Goal: Task Accomplishment & Management: Use online tool/utility

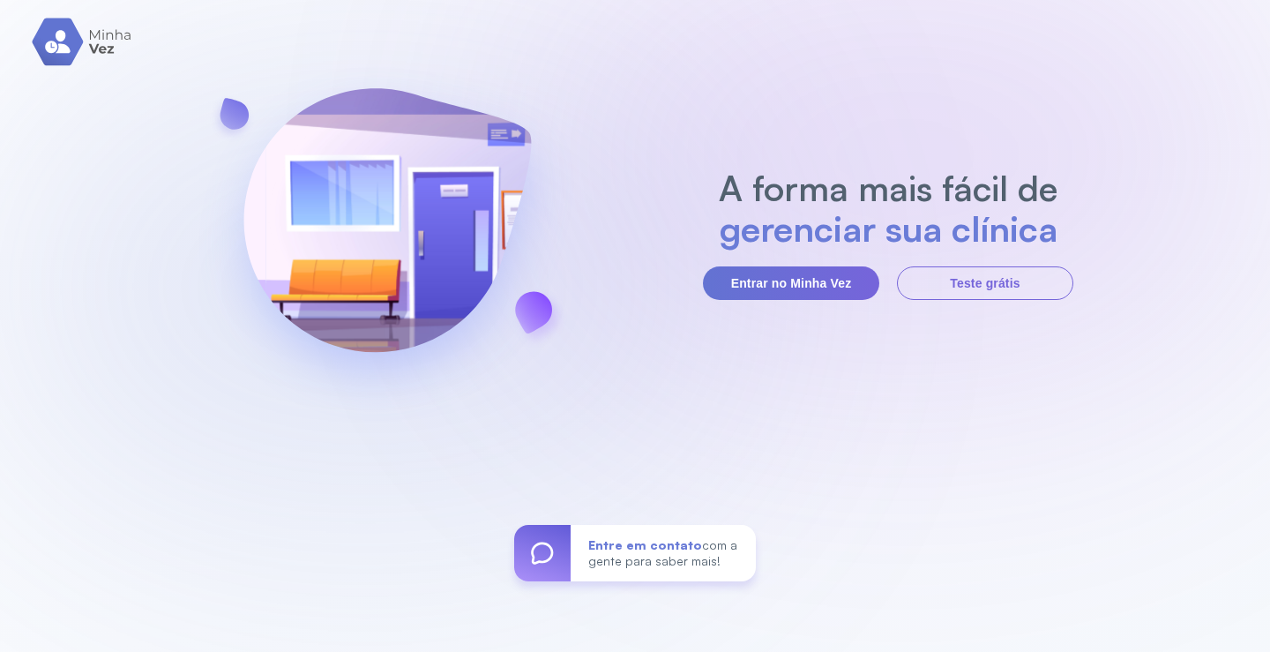
click at [826, 288] on button "Entrar no Minha Vez" at bounding box center [791, 283] width 176 height 34
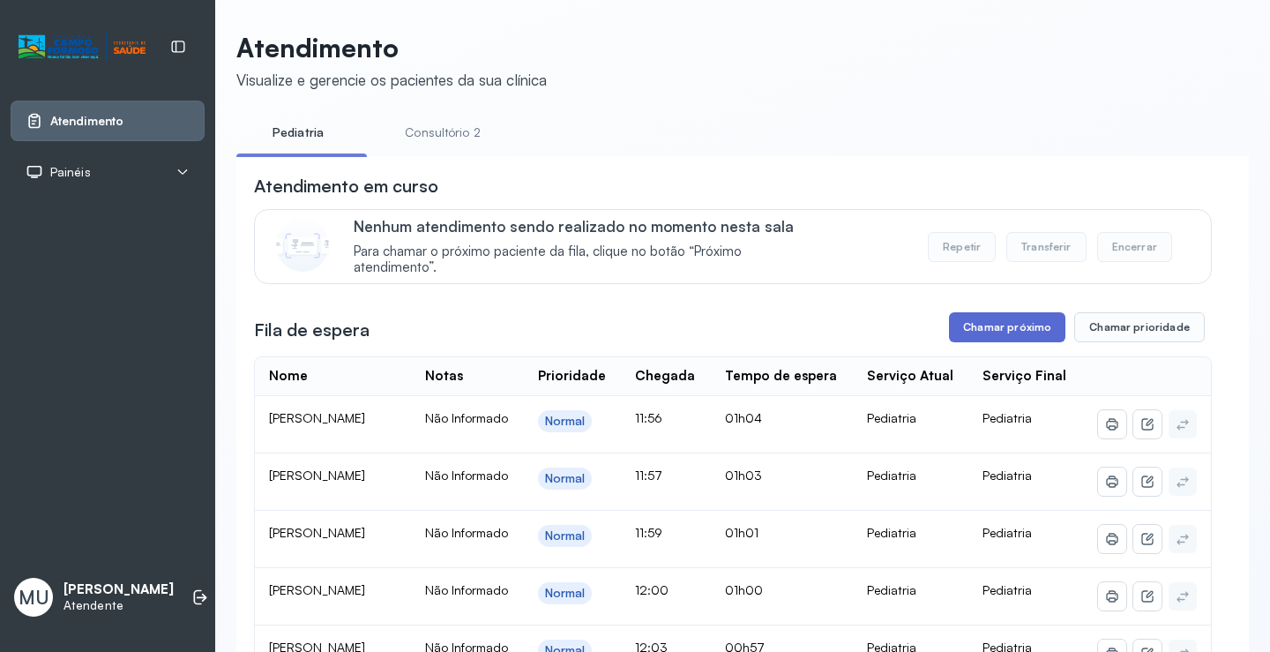
click at [997, 331] on button "Chamar próximo" at bounding box center [1007, 327] width 116 height 30
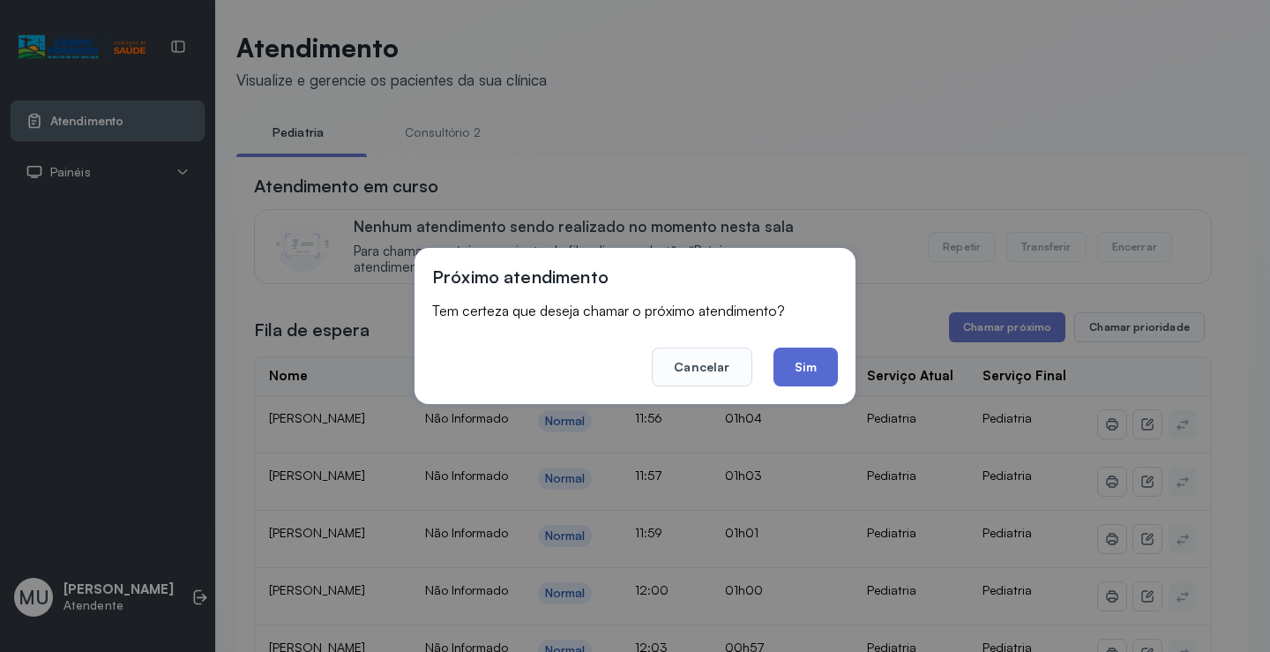
click at [805, 357] on button "Sim" at bounding box center [806, 367] width 64 height 39
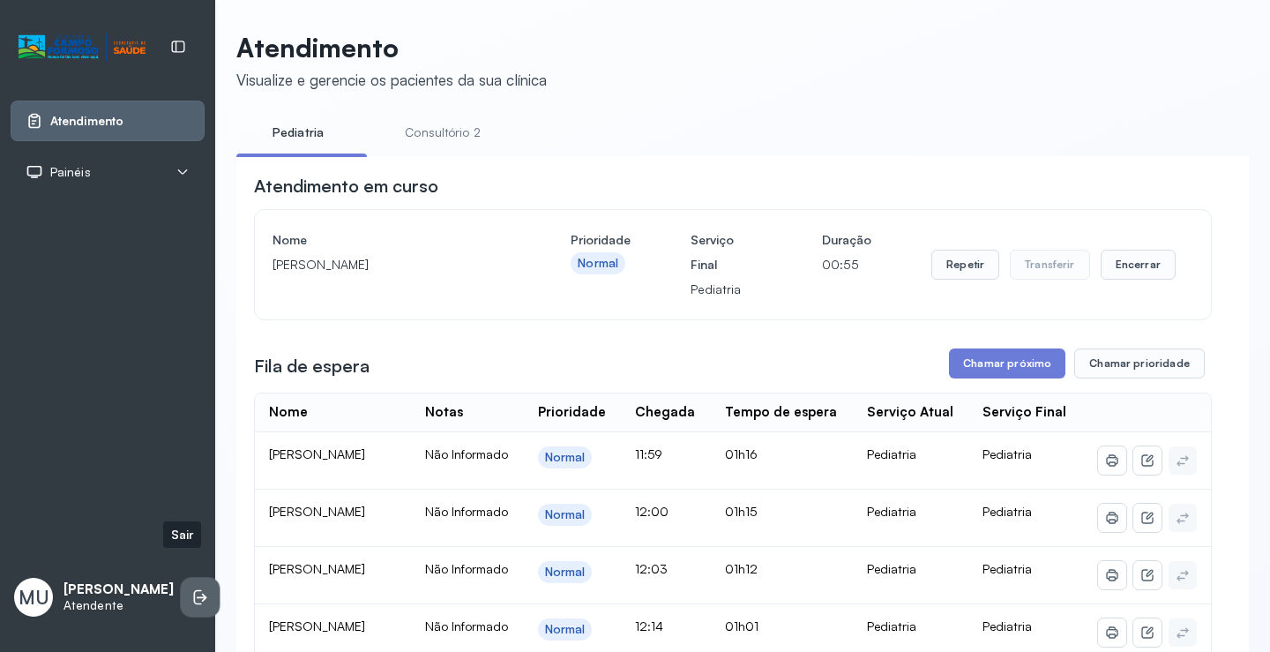
click at [191, 588] on icon at bounding box center [200, 597] width 18 height 18
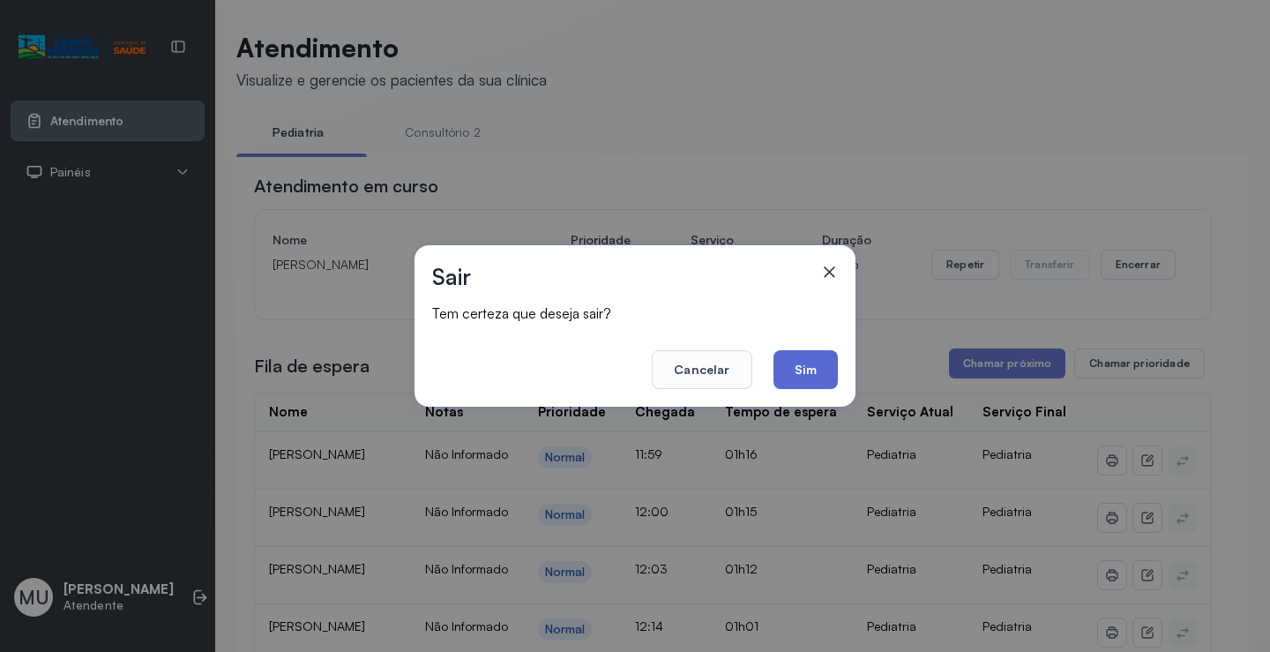
click at [797, 375] on button "Sim" at bounding box center [806, 369] width 64 height 39
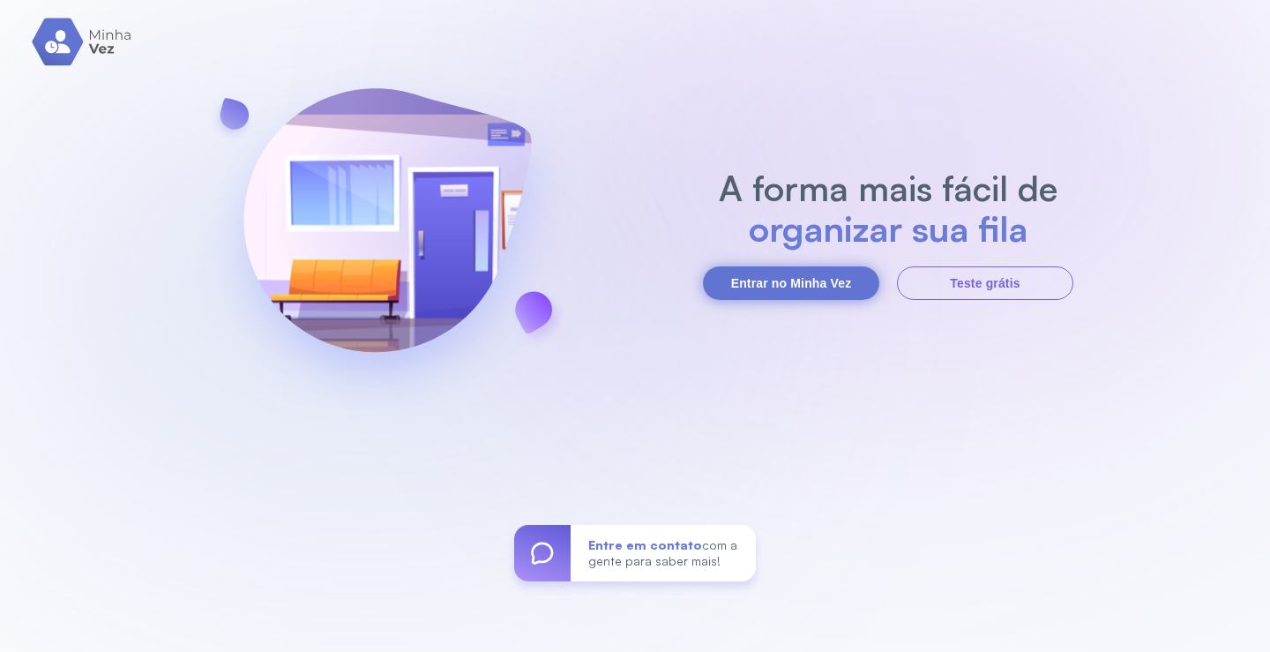
click at [815, 285] on button "Entrar no Minha Vez" at bounding box center [791, 283] width 176 height 34
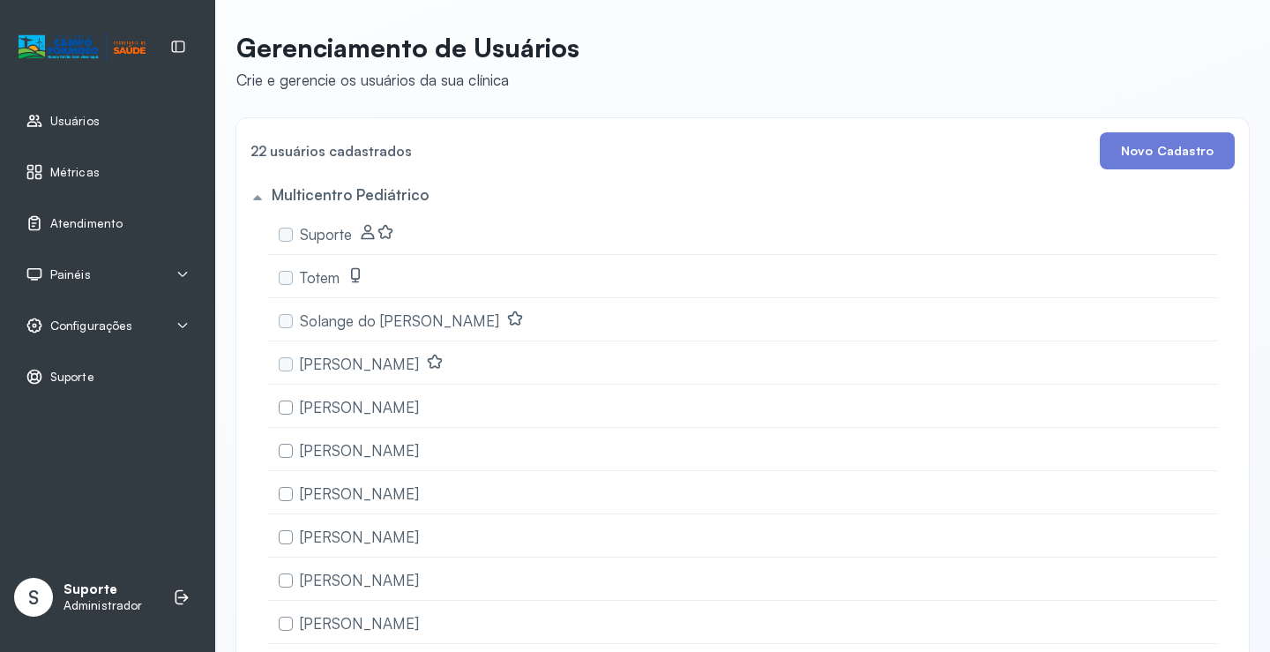
click at [105, 125] on link "Usuários" at bounding box center [108, 121] width 164 height 18
click at [151, 225] on link "Atendimento" at bounding box center [108, 223] width 164 height 18
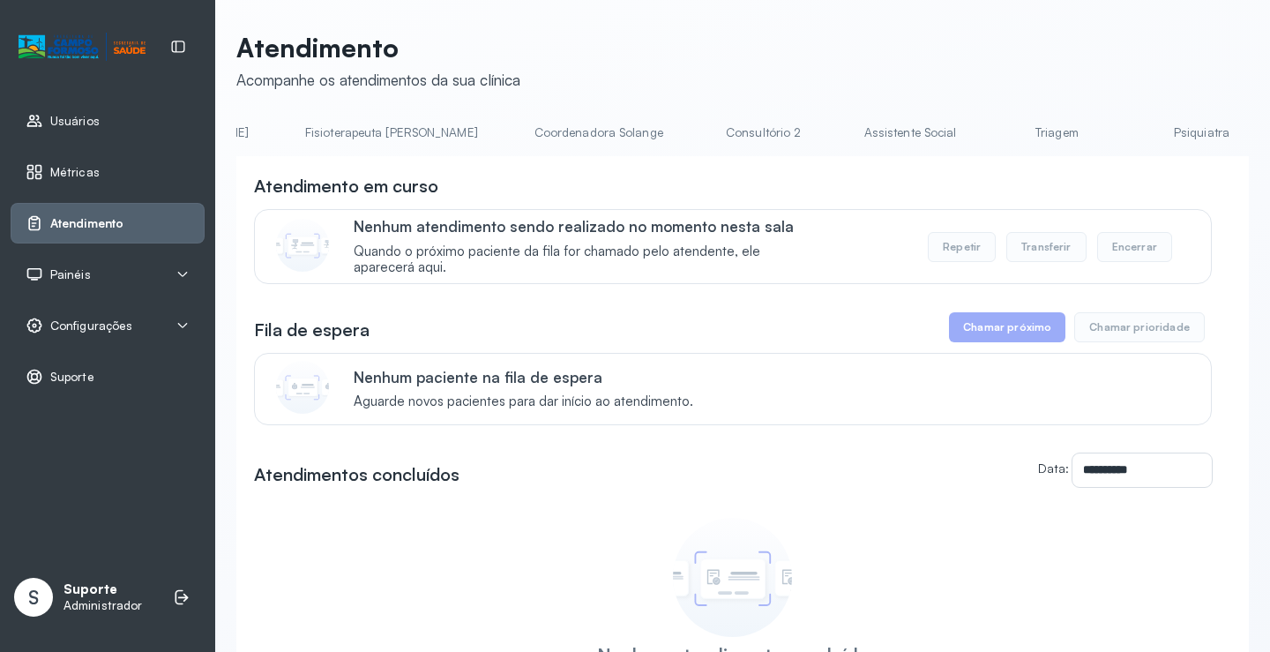
scroll to position [0, 1037]
click at [993, 153] on li "Triagem" at bounding box center [1058, 138] width 131 height 40
click at [993, 134] on link "Triagem" at bounding box center [1055, 132] width 124 height 29
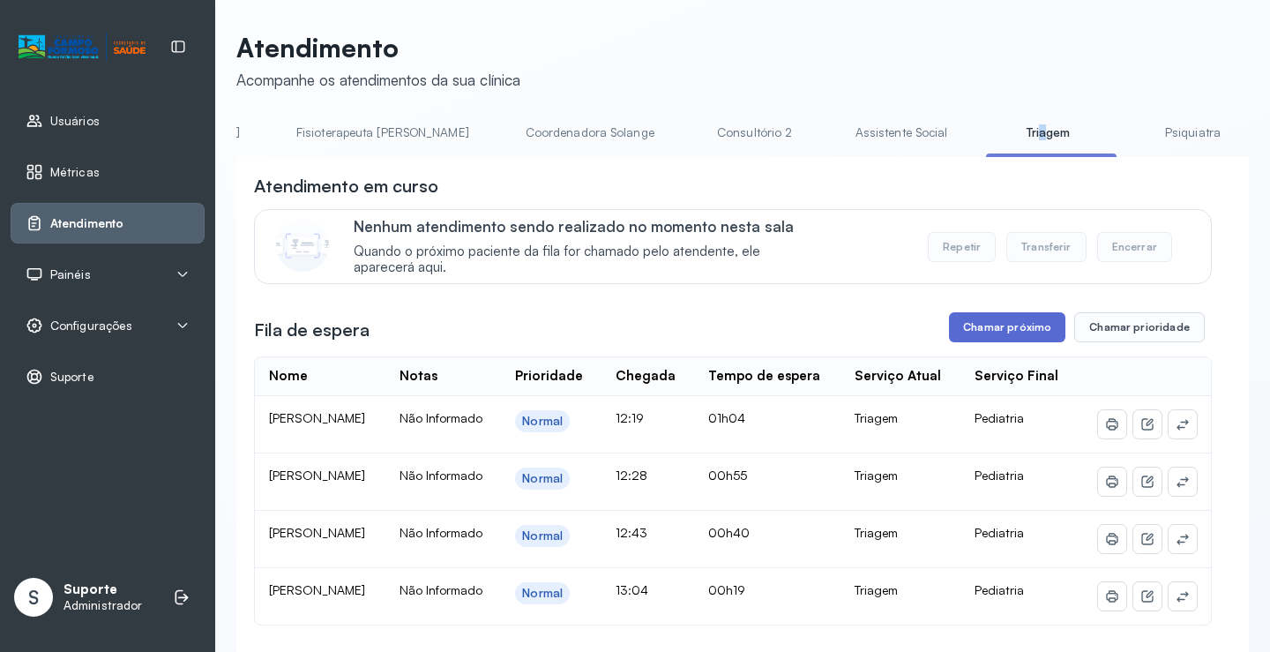
click at [985, 334] on button "Chamar próximo" at bounding box center [1007, 327] width 116 height 30
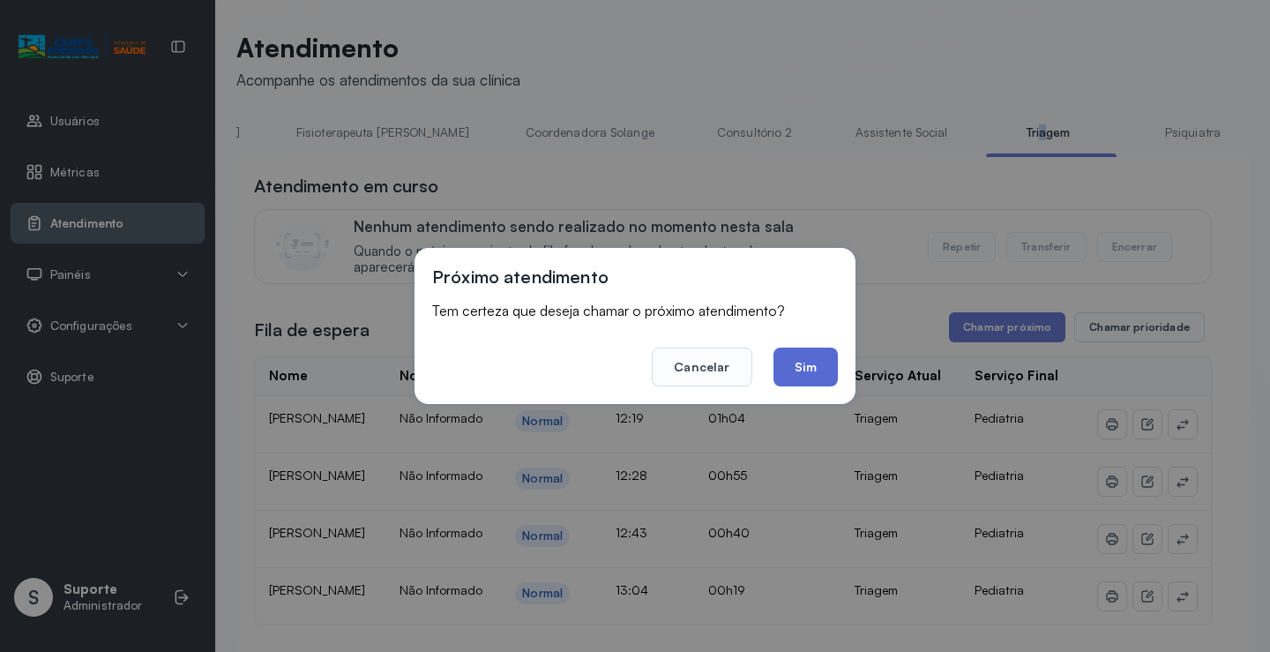
click at [800, 364] on button "Sim" at bounding box center [806, 367] width 64 height 39
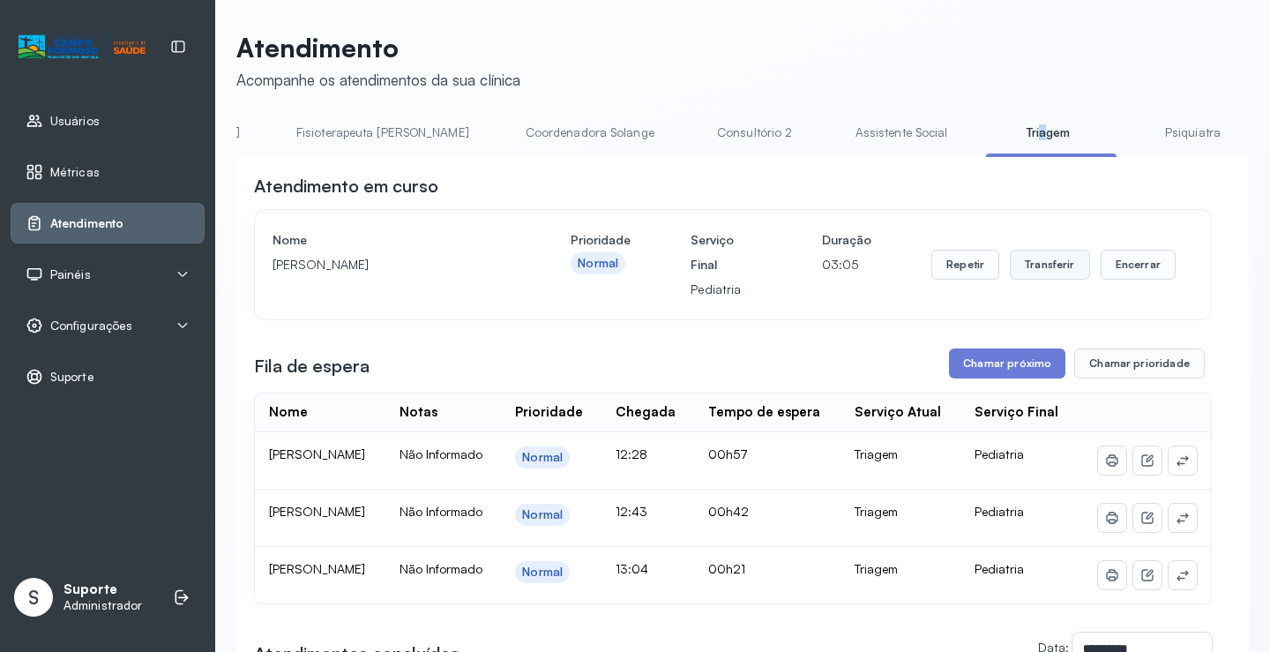
click at [1033, 278] on button "Transferir" at bounding box center [1050, 265] width 80 height 30
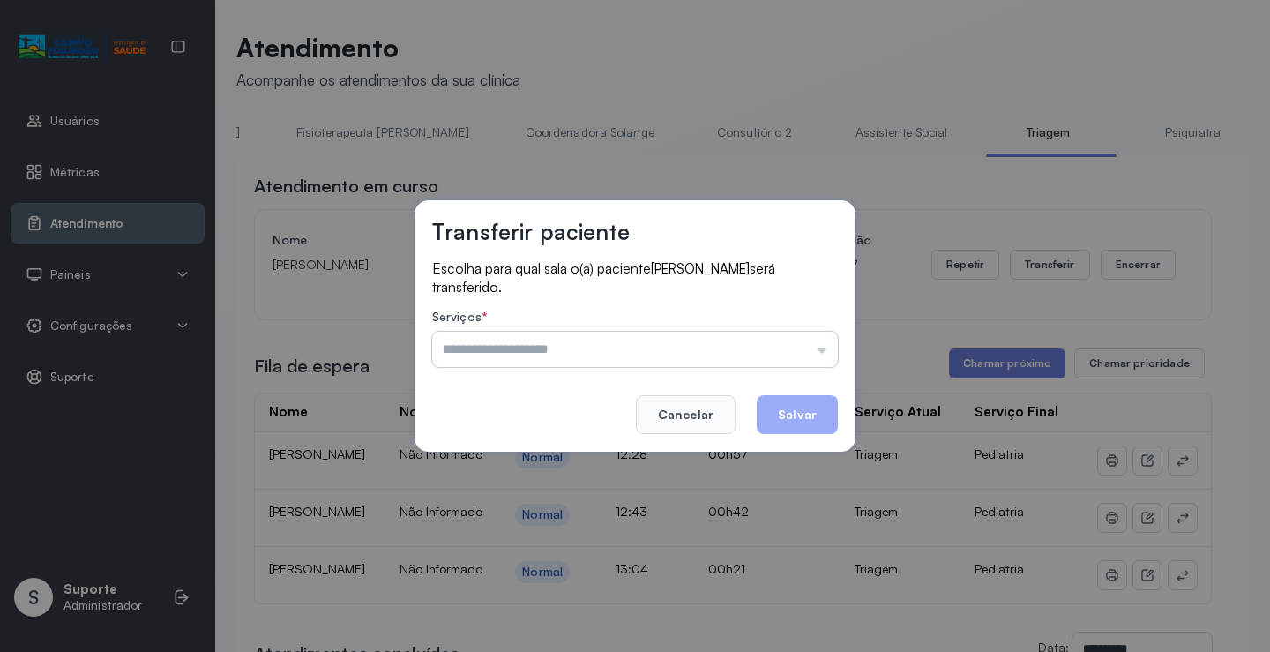
click at [820, 349] on input "text" at bounding box center [635, 349] width 406 height 35
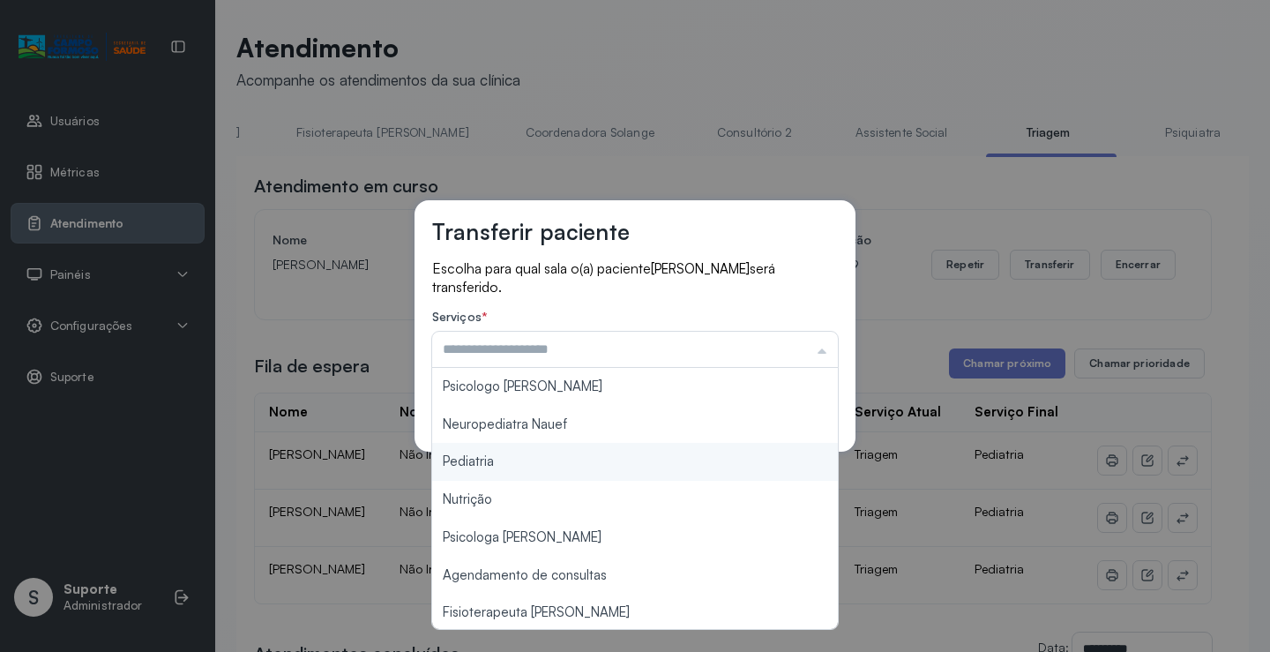
type input "*********"
click at [541, 465] on div "Transferir paciente Escolha para qual sala o(a) paciente ALEPH BENJAMIN DA SILV…" at bounding box center [635, 326] width 1270 height 652
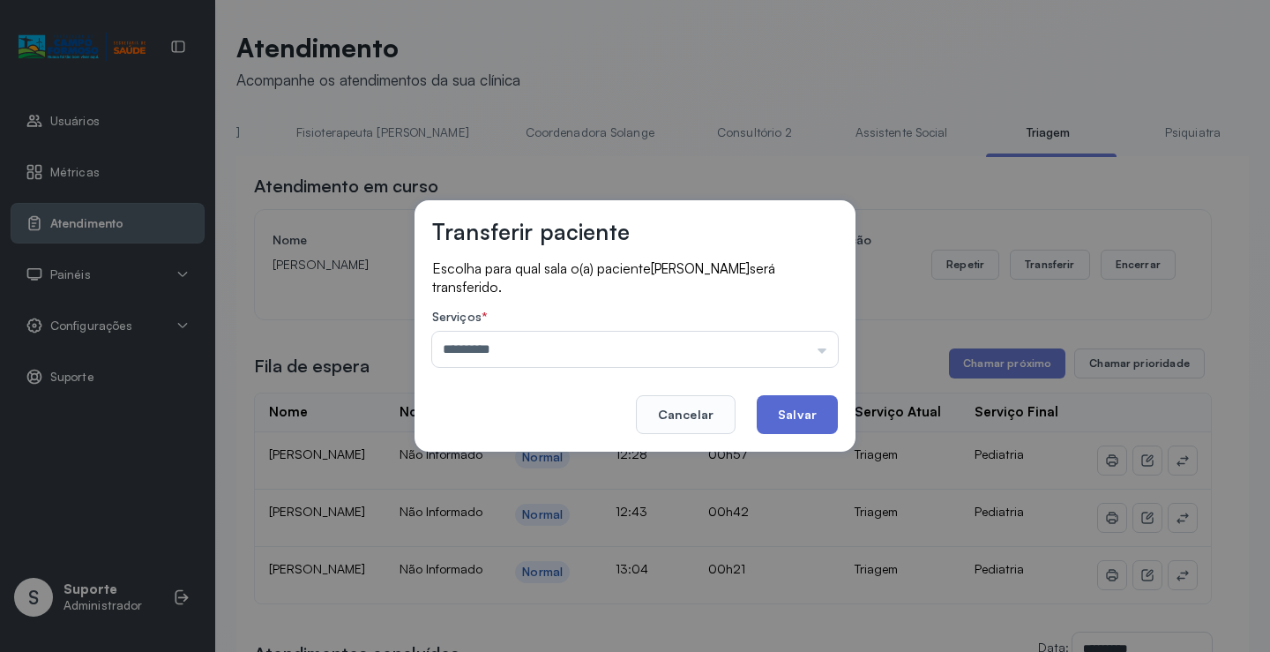
click at [801, 408] on button "Salvar" at bounding box center [797, 414] width 81 height 39
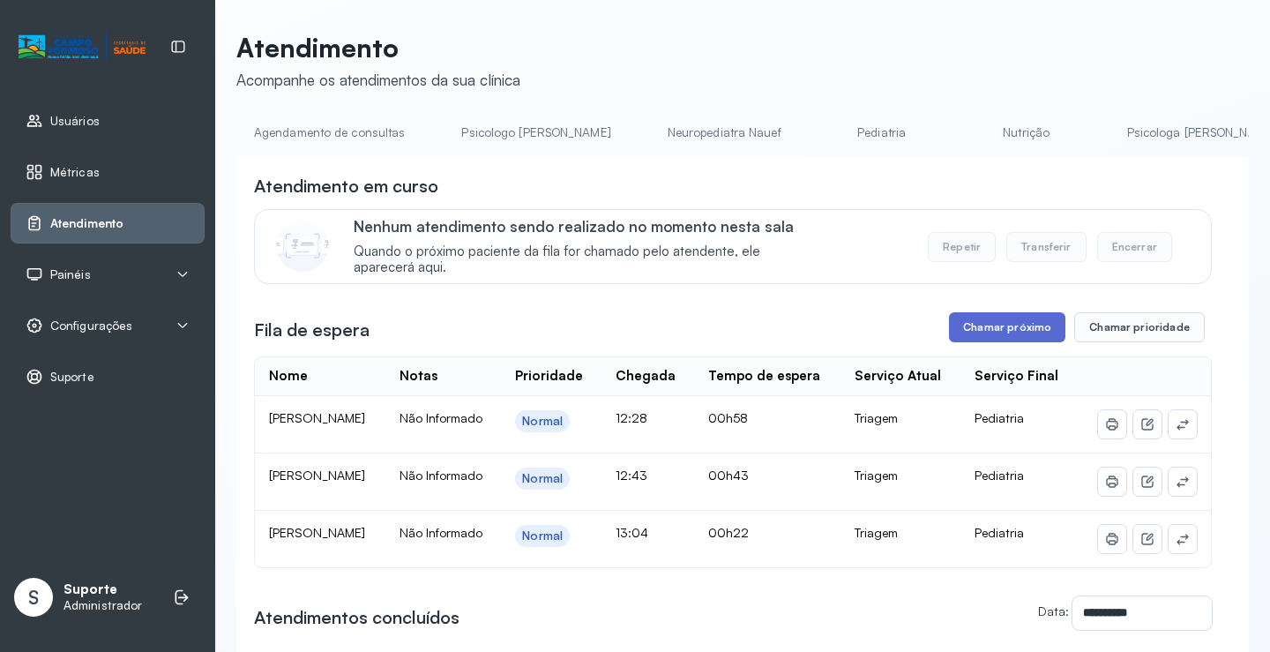
click at [1029, 332] on button "Chamar próximo" at bounding box center [1007, 327] width 116 height 30
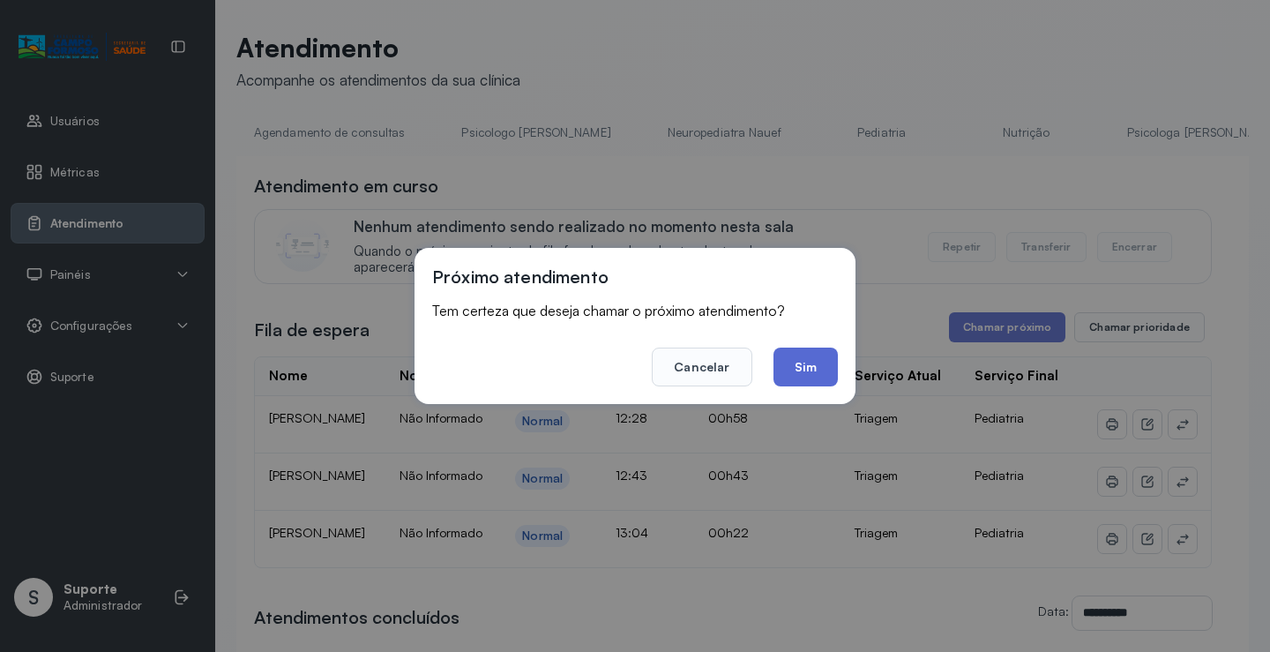
click at [811, 365] on button "Sim" at bounding box center [806, 367] width 64 height 39
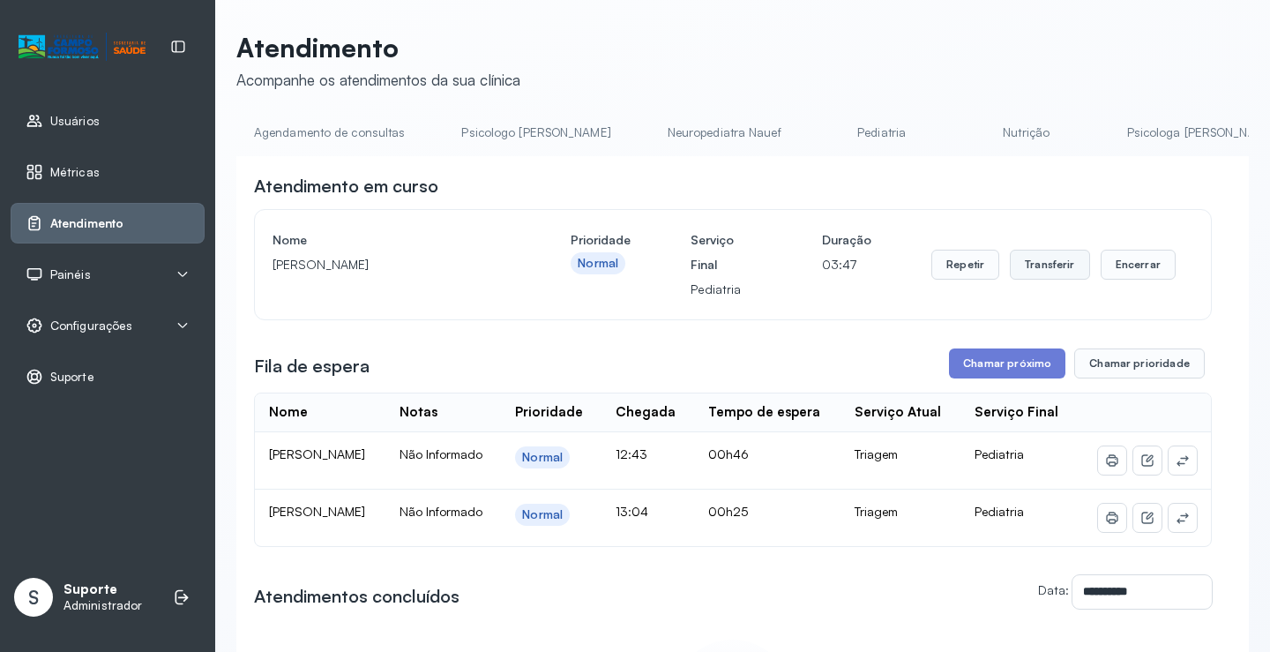
click at [1047, 260] on button "Transferir" at bounding box center [1050, 265] width 80 height 30
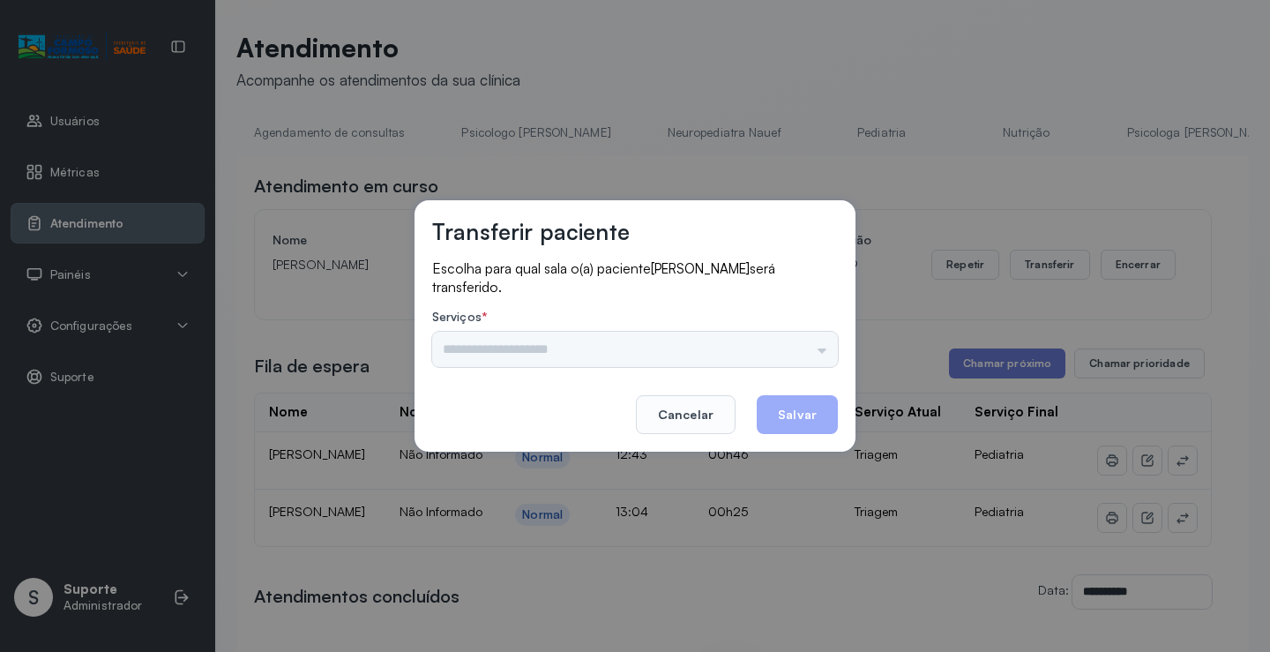
click at [820, 348] on div "Psicologo Pedro Neuropediatra Nauef Pediatria Nutrição Psicologa Alana Agendame…" at bounding box center [635, 349] width 406 height 35
click at [825, 344] on input "text" at bounding box center [635, 349] width 406 height 35
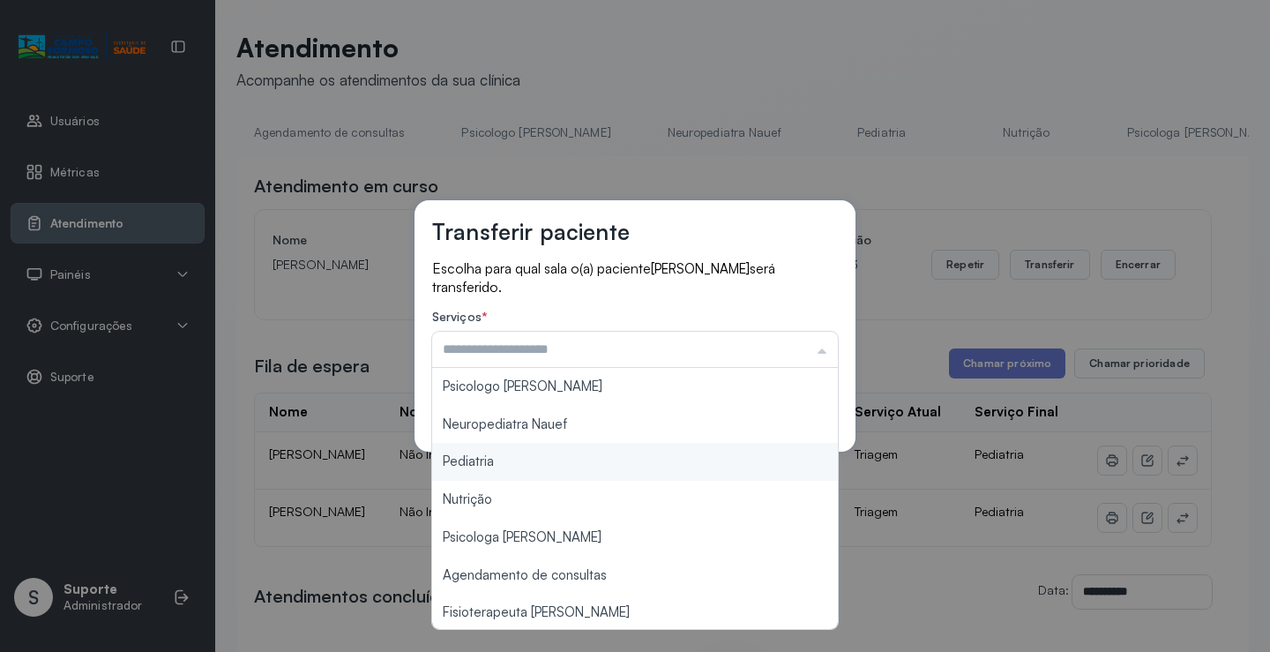
type input "*********"
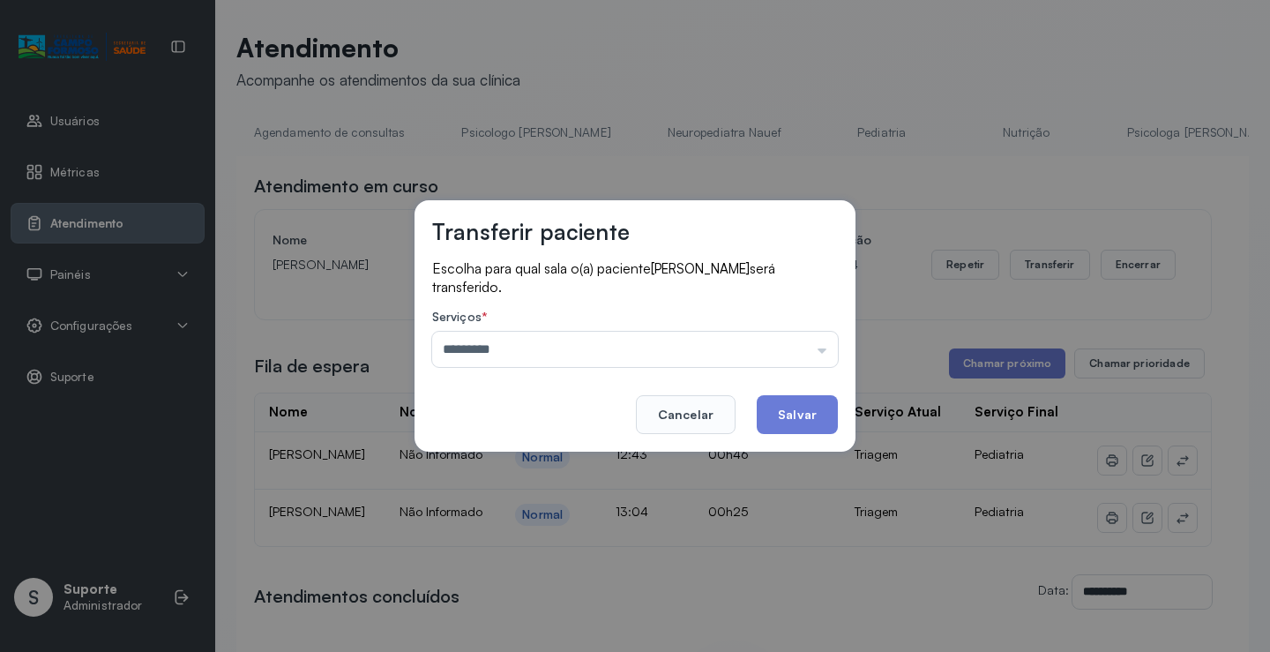
click at [572, 460] on div "Transferir paciente Escolha para qual sala o(a) paciente MURILO BEZERRA SILVA s…" at bounding box center [635, 326] width 1270 height 652
click at [785, 421] on button "Salvar" at bounding box center [797, 414] width 81 height 39
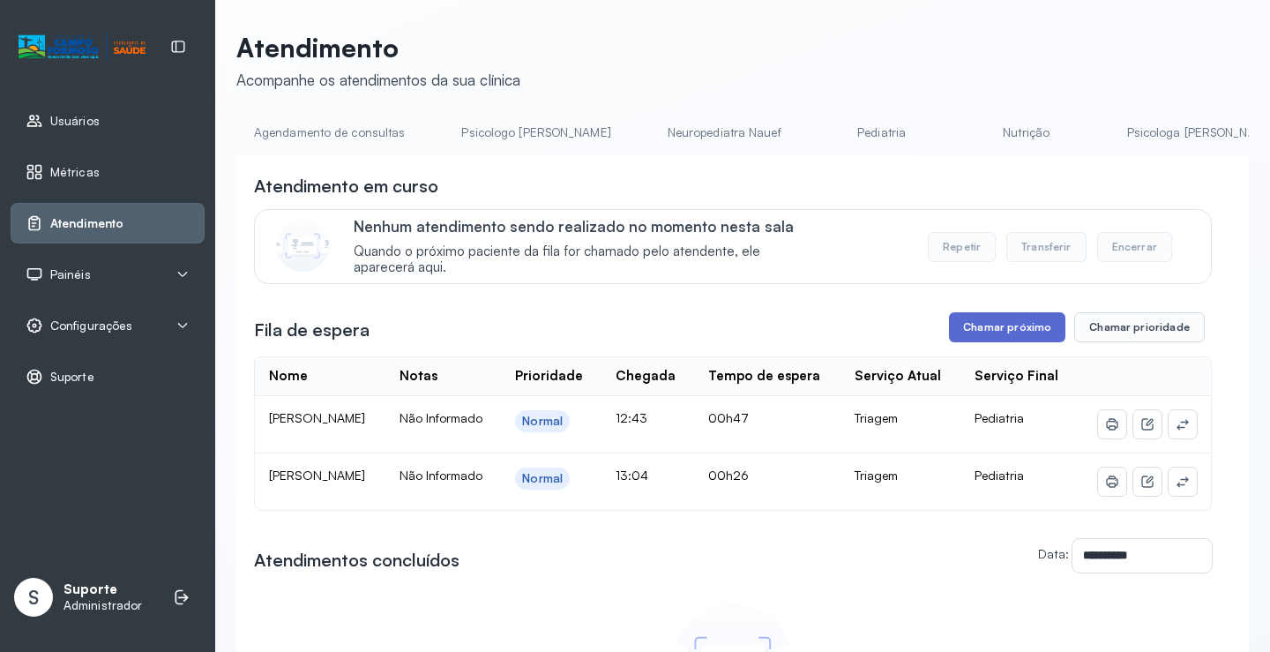
click at [1014, 317] on button "Chamar próximo" at bounding box center [1007, 327] width 116 height 30
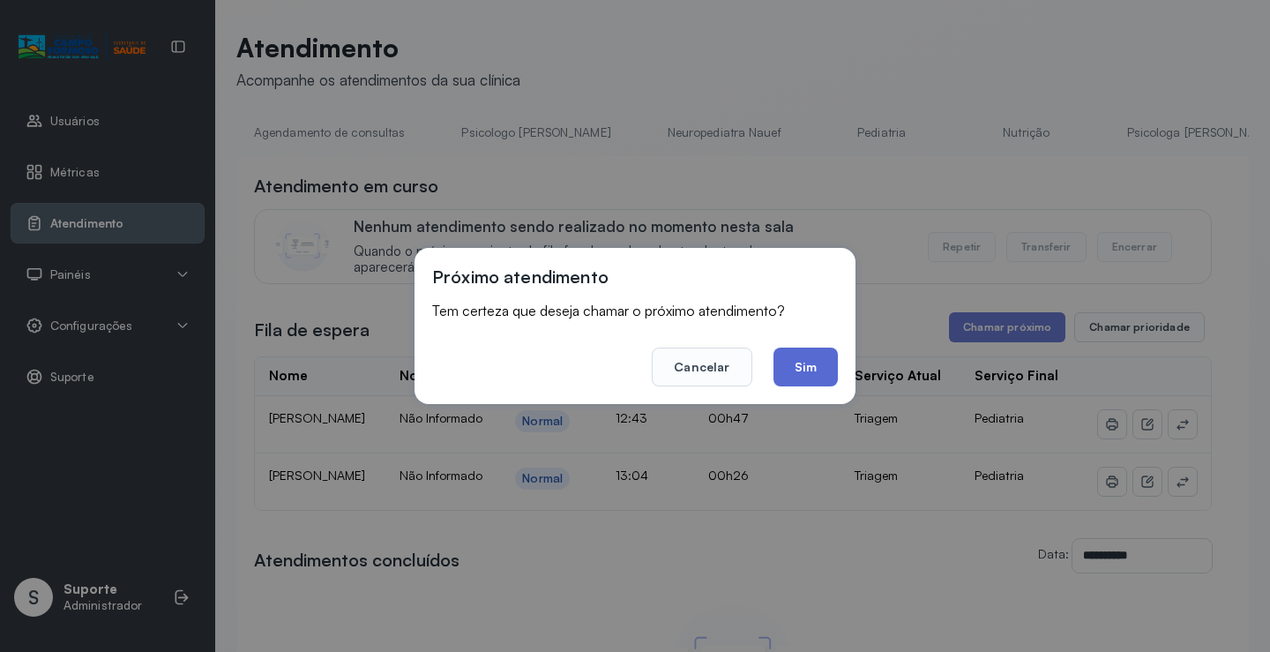
click at [811, 371] on button "Sim" at bounding box center [806, 367] width 64 height 39
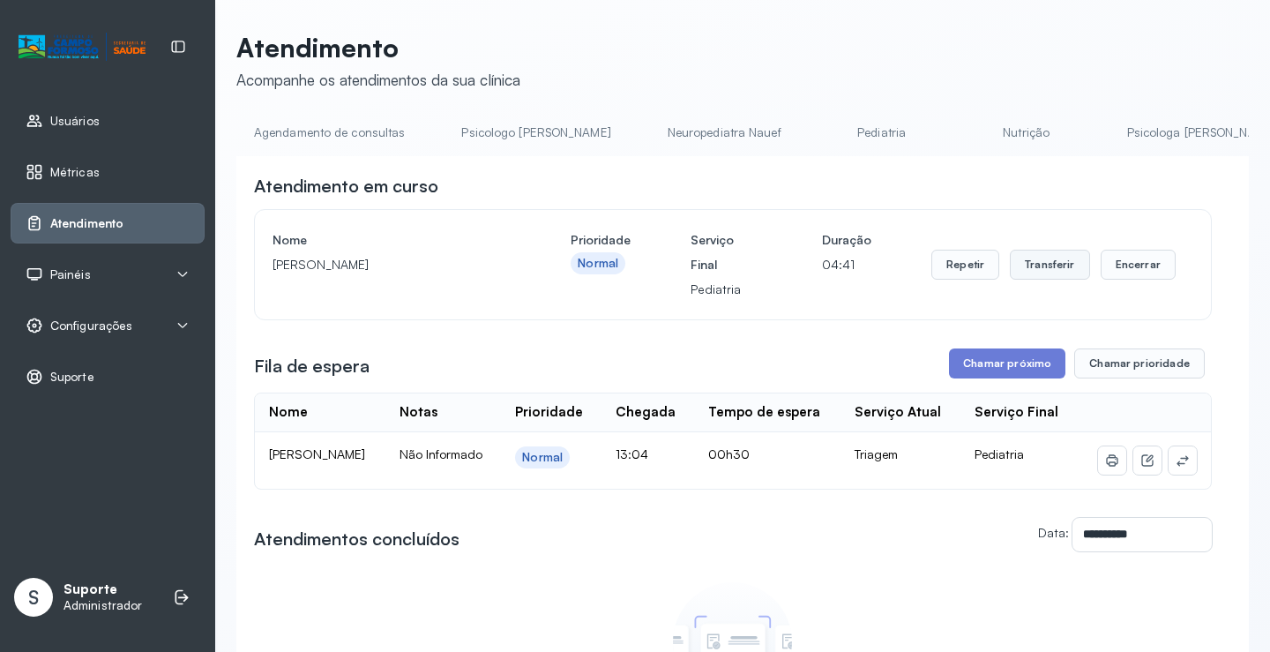
click at [1039, 267] on button "Transferir" at bounding box center [1050, 265] width 80 height 30
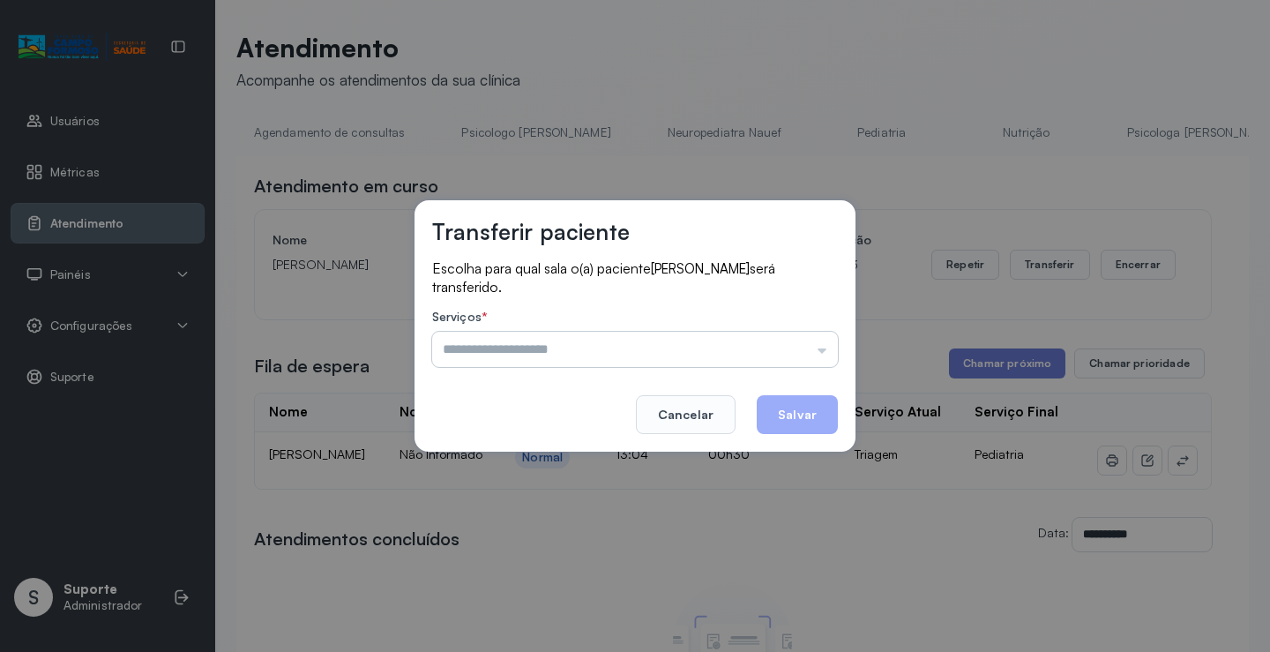
click at [827, 352] on input "text" at bounding box center [635, 349] width 406 height 35
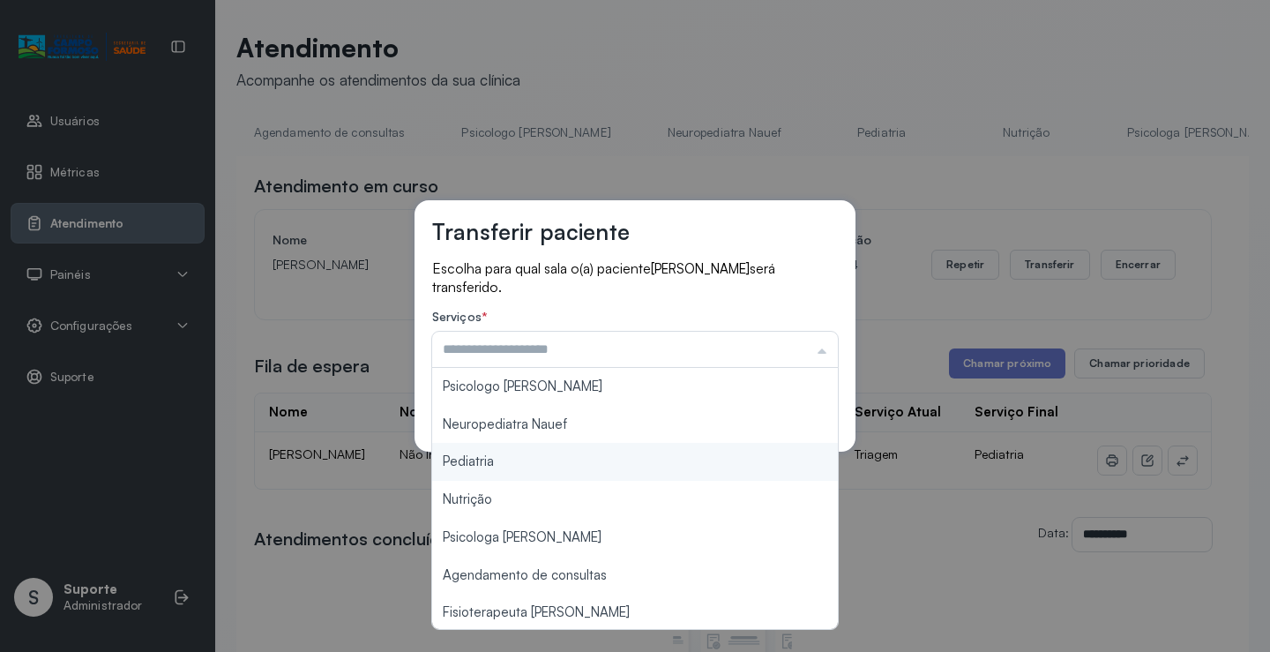
type input "*********"
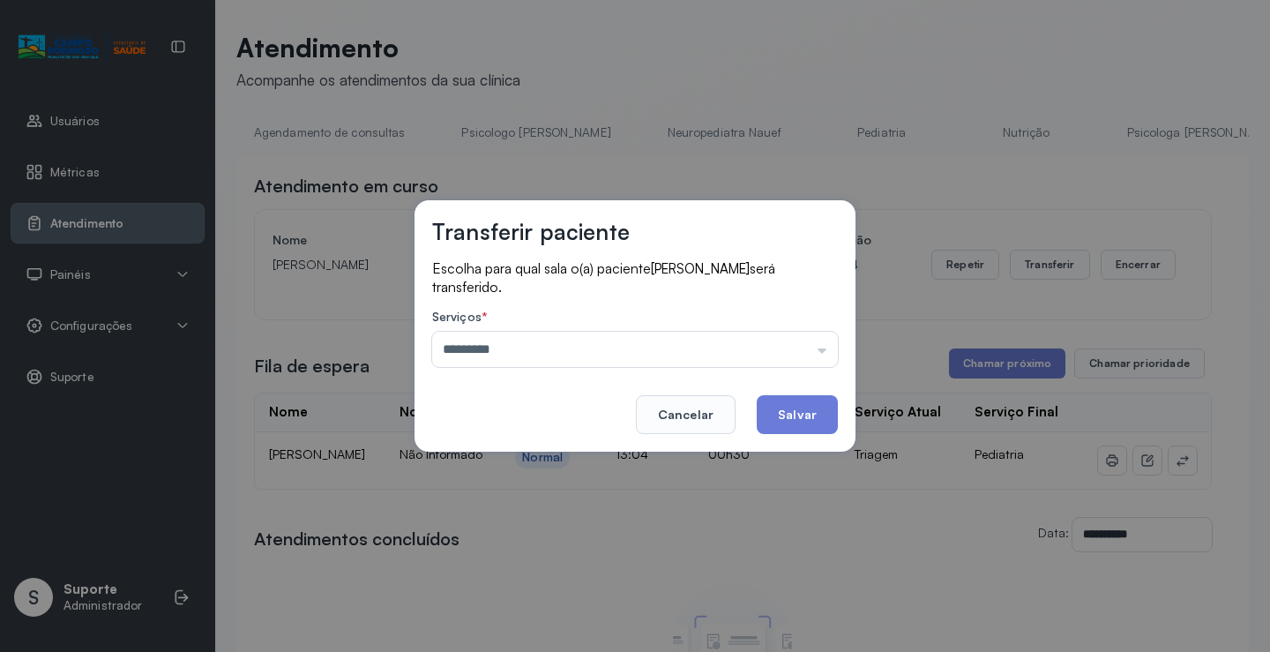
click at [516, 459] on div "Transferir paciente Escolha para qual sala o(a) paciente ANTHONY MANOEL TIMOTEO…" at bounding box center [635, 326] width 1270 height 652
click at [802, 413] on button "Salvar" at bounding box center [797, 414] width 81 height 39
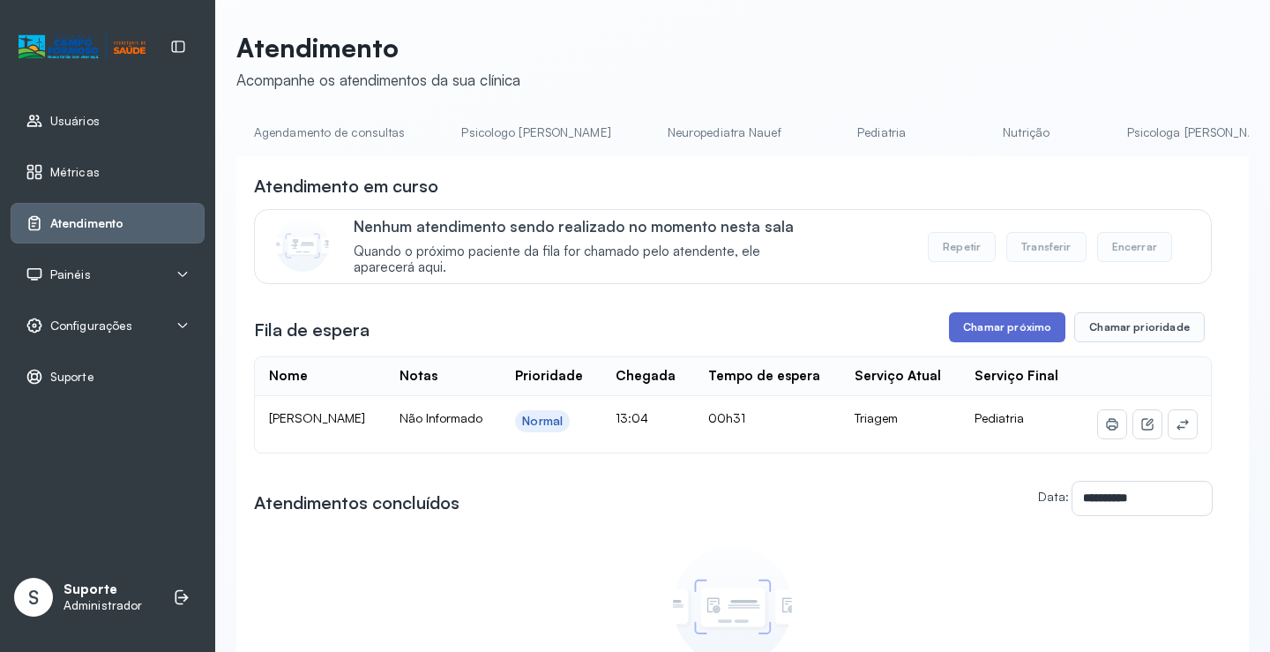
click at [981, 334] on button "Chamar próximo" at bounding box center [1007, 327] width 116 height 30
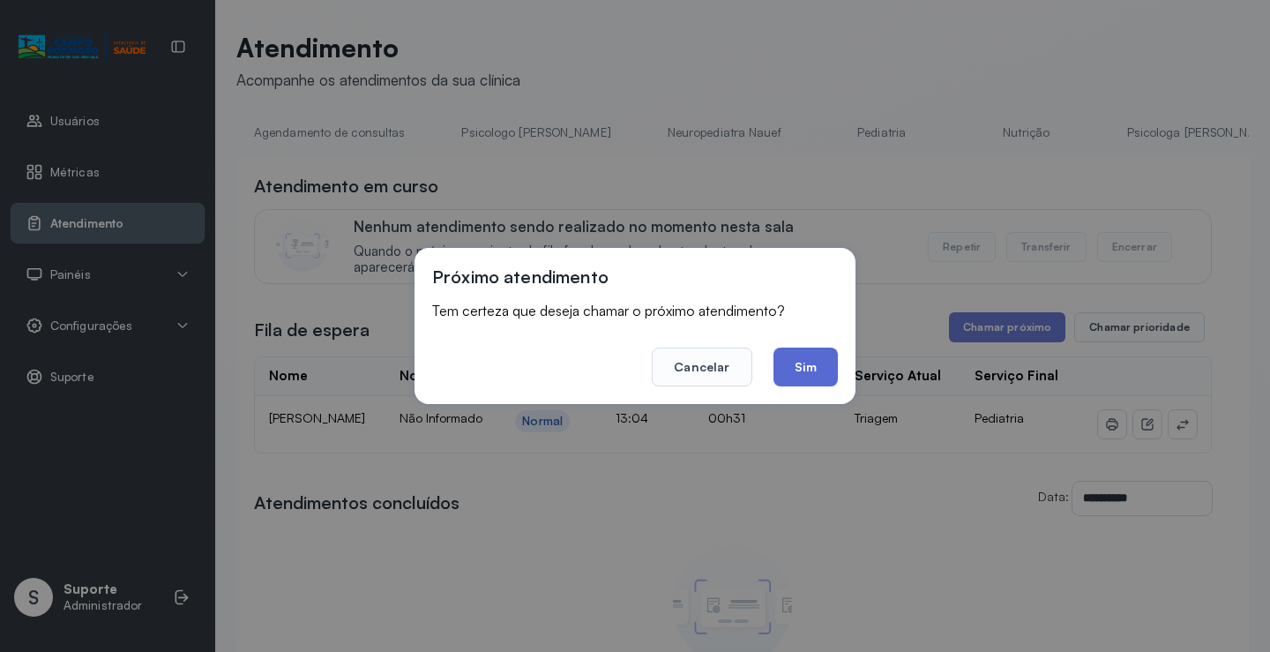
click at [805, 371] on button "Sim" at bounding box center [806, 367] width 64 height 39
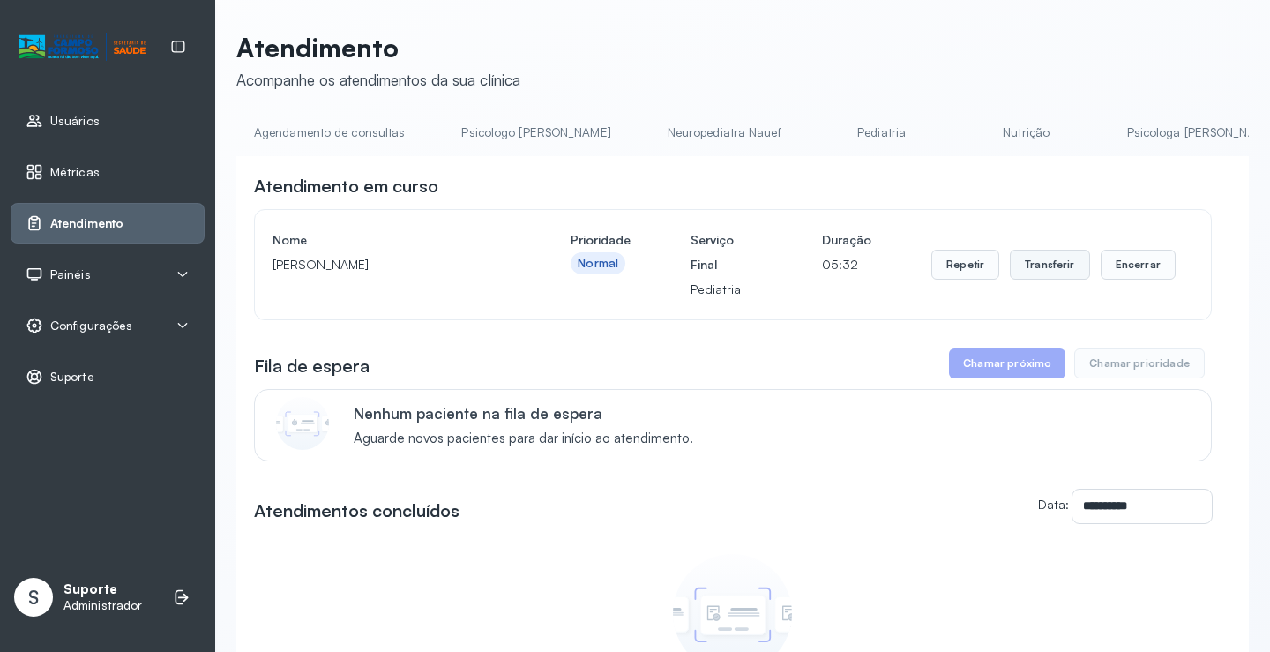
click at [1045, 274] on button "Transferir" at bounding box center [1050, 265] width 80 height 30
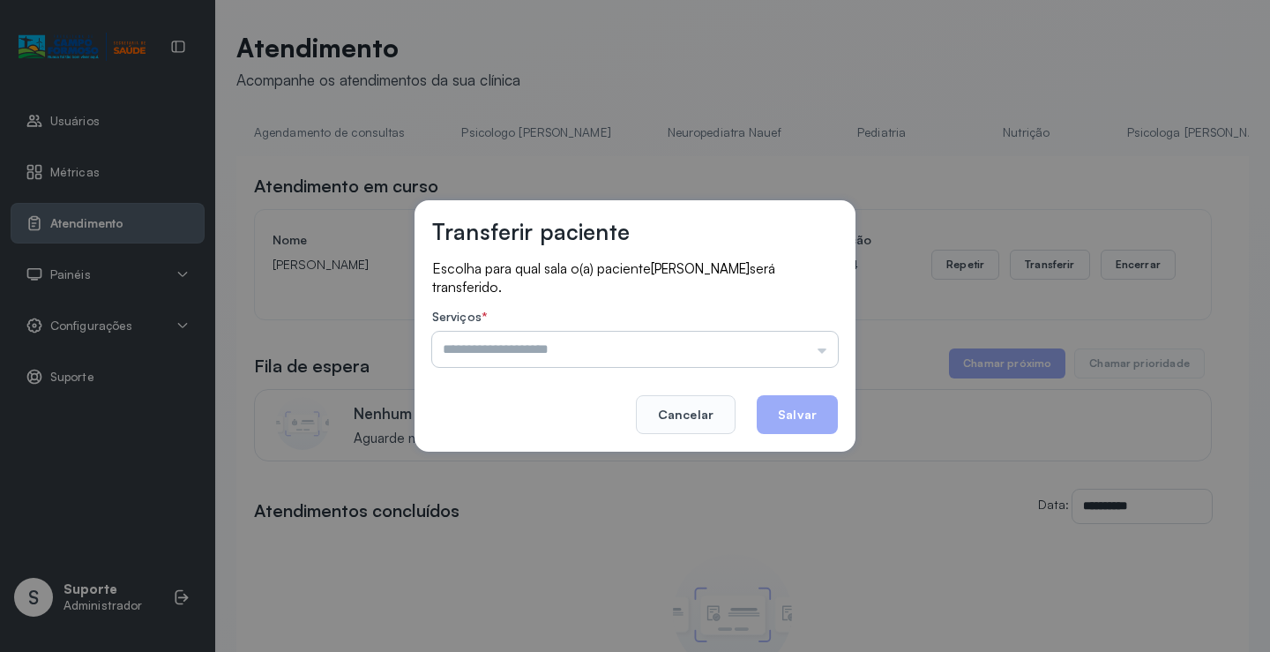
click at [826, 351] on input "text" at bounding box center [635, 349] width 406 height 35
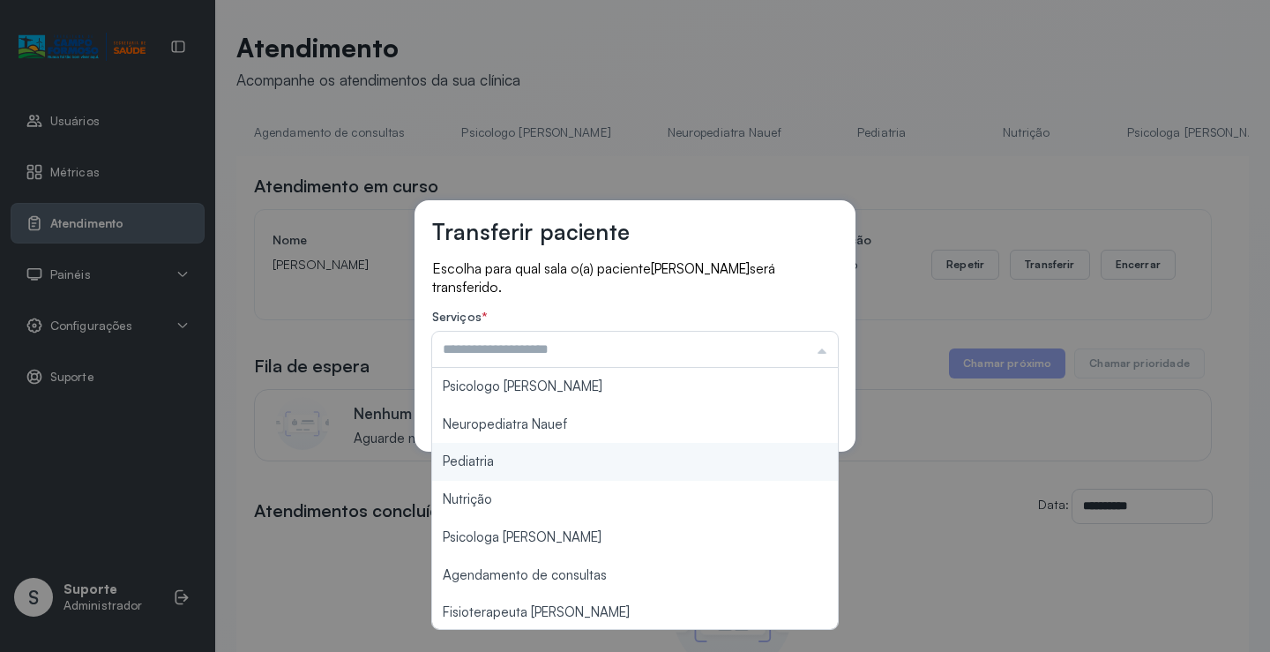
type input "*********"
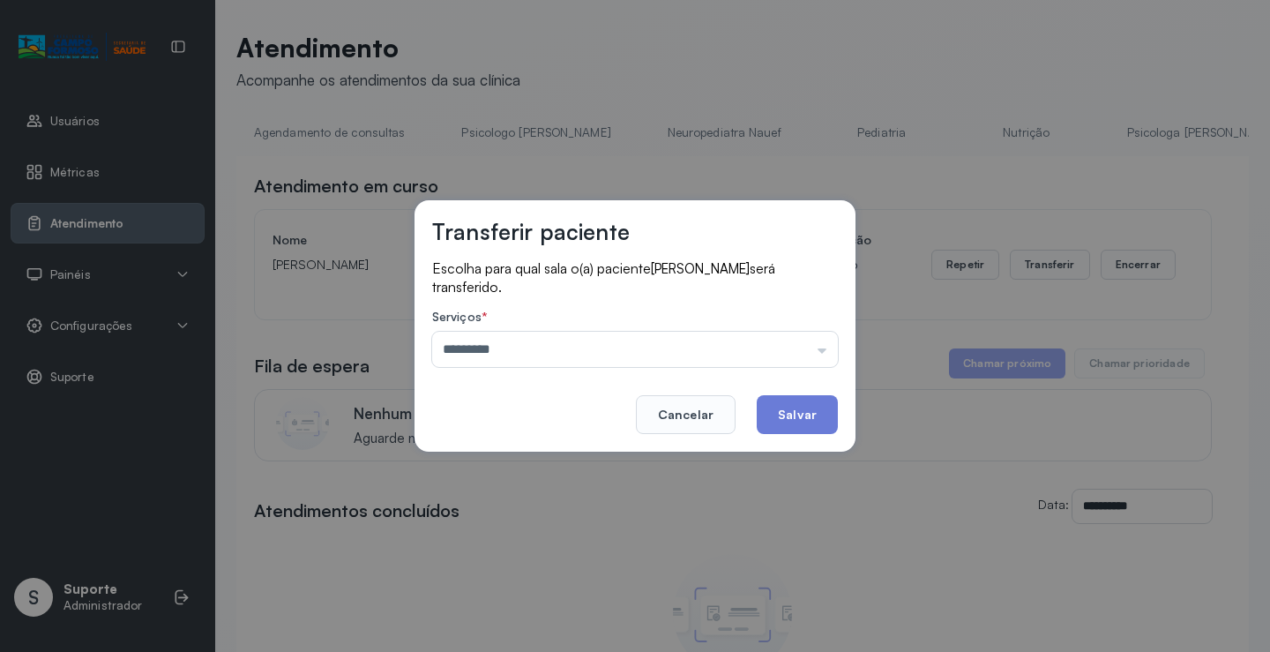
click at [575, 462] on div "Transferir paciente Escolha para qual sala o(a) paciente ESTHER VIEIRA GOMES se…" at bounding box center [635, 326] width 1270 height 652
click at [785, 410] on button "Salvar" at bounding box center [797, 414] width 81 height 39
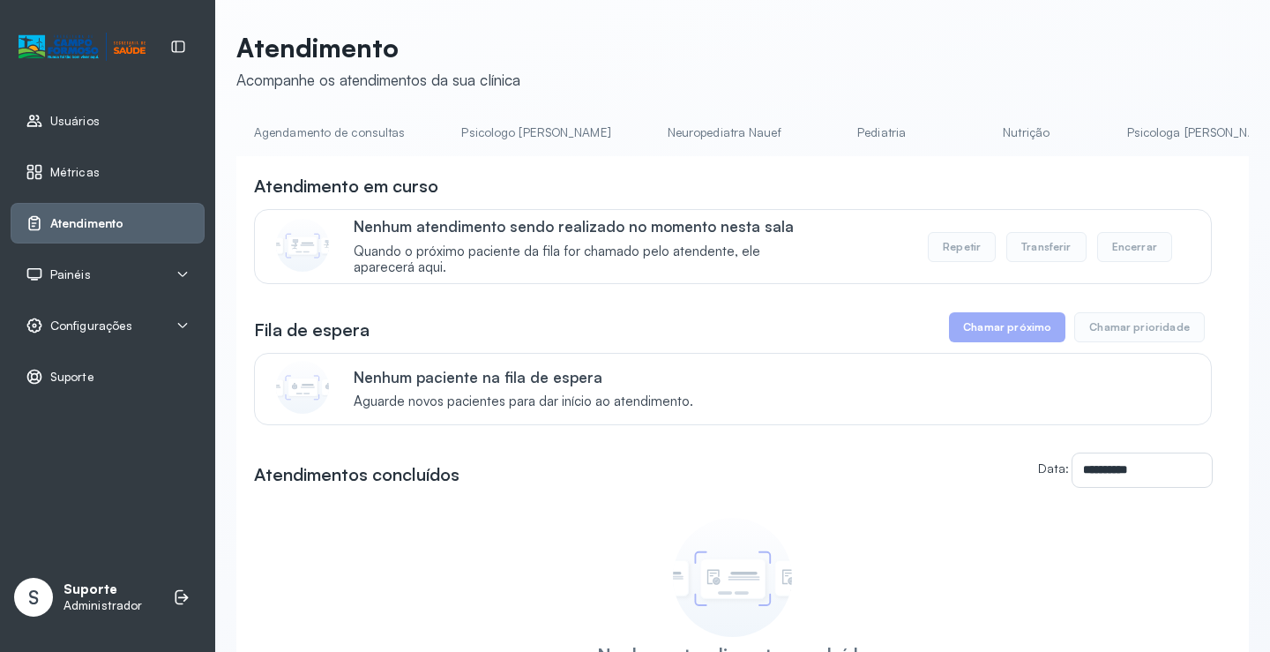
click at [1015, 338] on button "Chamar próximo" at bounding box center [1007, 327] width 116 height 30
click at [767, 138] on link "Triagem" at bounding box center [829, 132] width 124 height 29
drag, startPoint x: 538, startPoint y: 163, endPoint x: 462, endPoint y: 148, distance: 77.3
click at [536, 171] on div "**********" at bounding box center [742, 482] width 1013 height 653
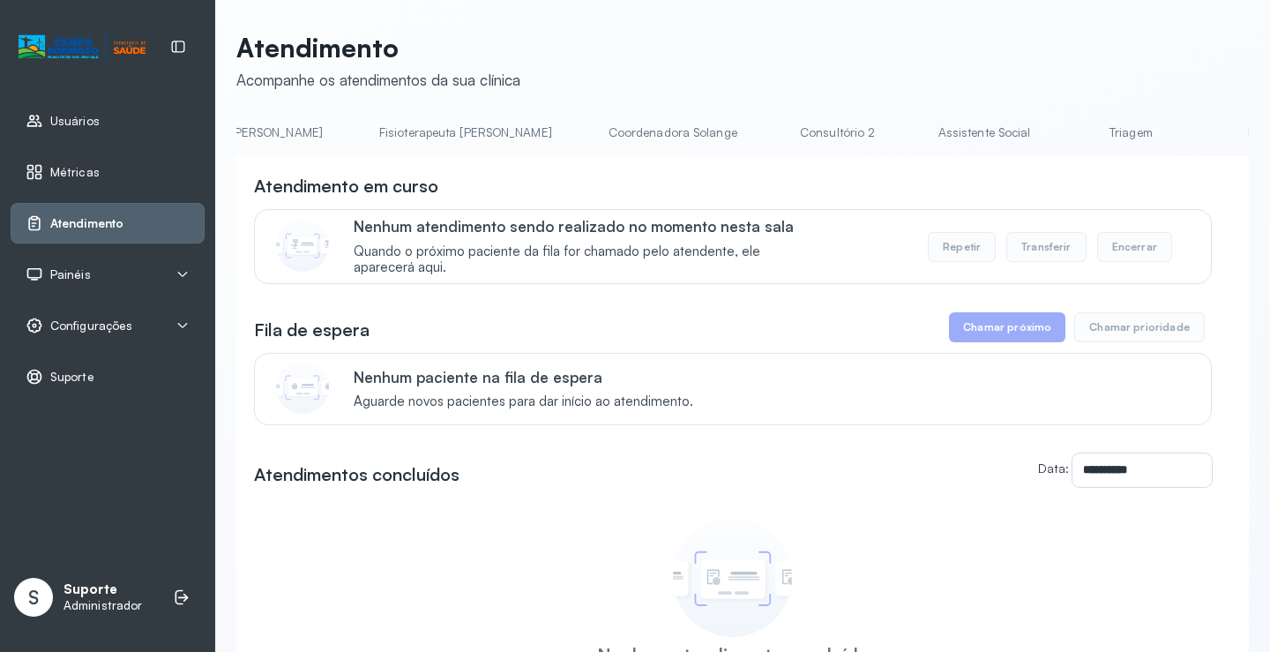
scroll to position [0, 1030]
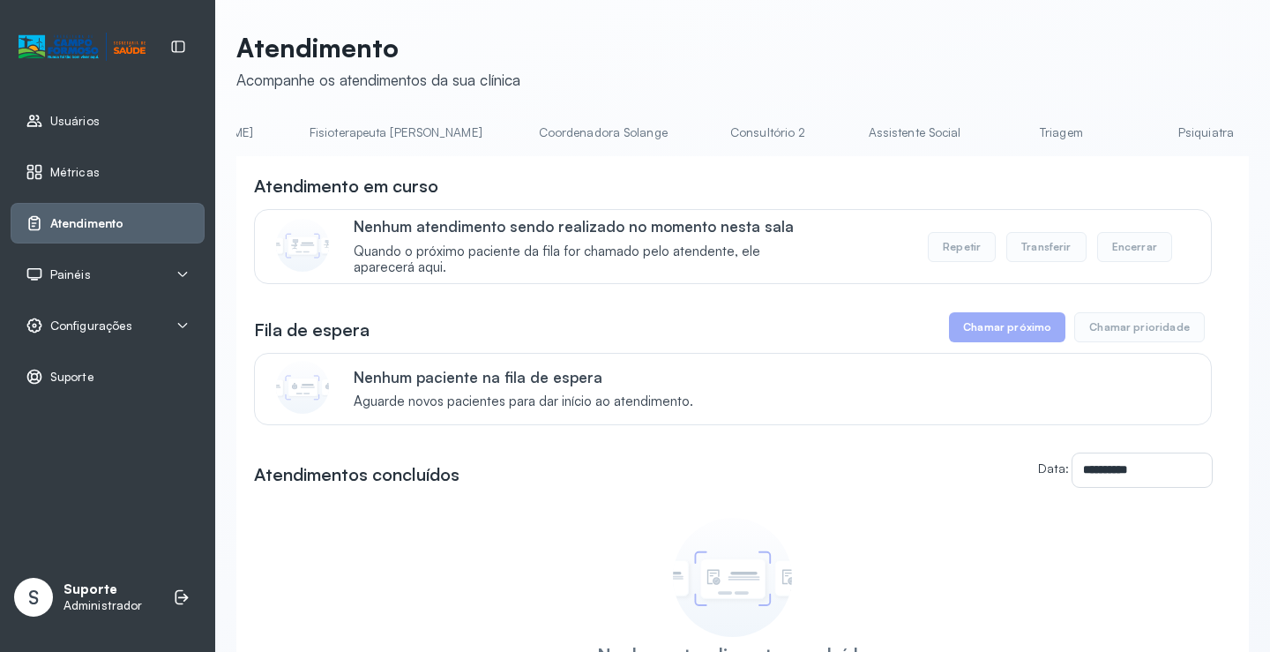
click at [1000, 131] on link "Triagem" at bounding box center [1062, 132] width 124 height 29
click at [1030, 258] on button "Transferir" at bounding box center [1047, 247] width 80 height 30
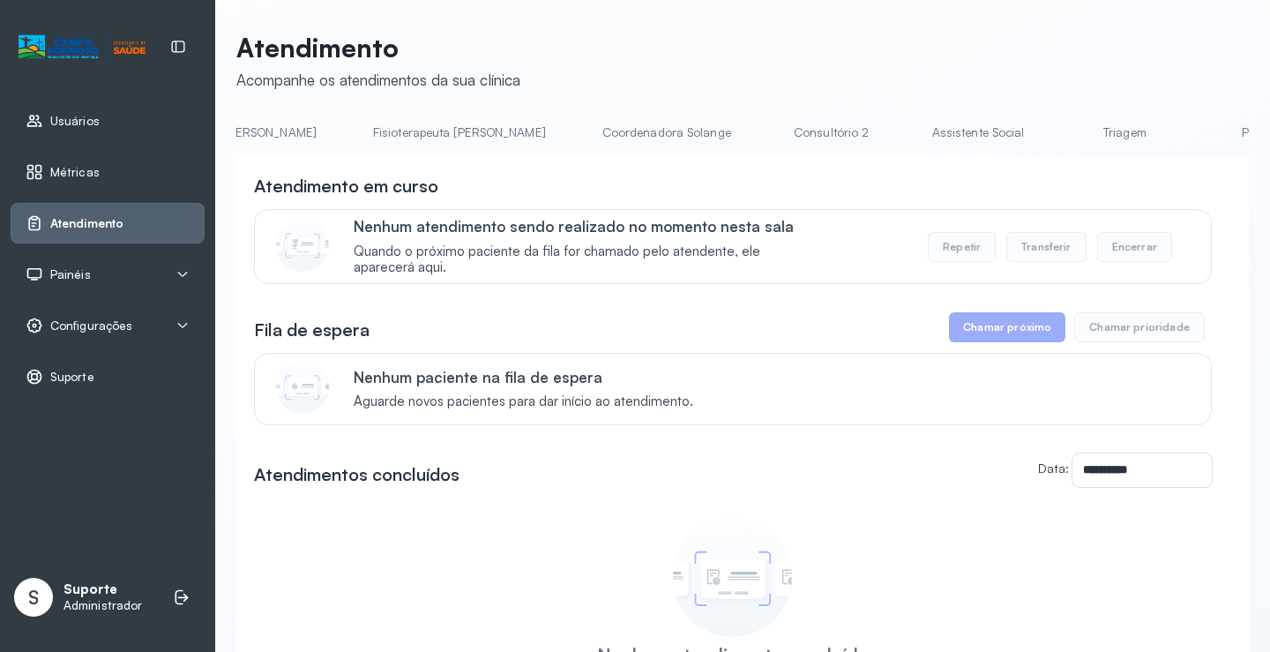
click at [1063, 138] on link "Triagem" at bounding box center [1125, 132] width 124 height 29
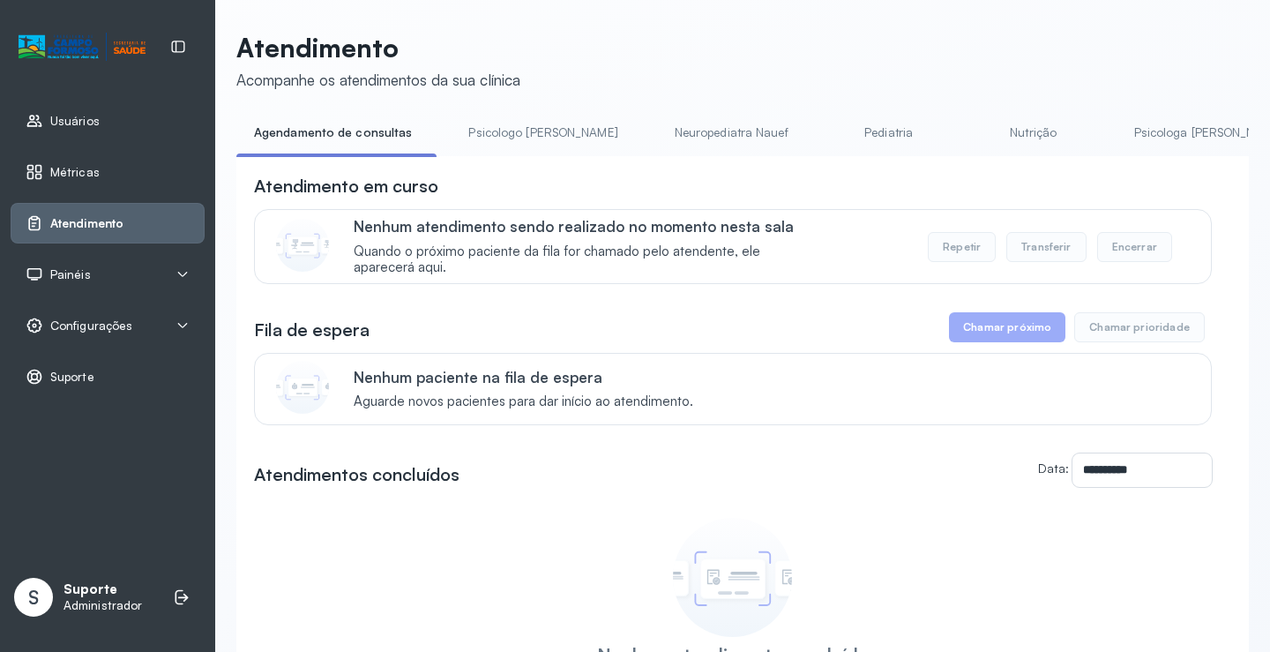
click at [1031, 238] on button "Transferir" at bounding box center [1047, 247] width 80 height 30
click at [1034, 253] on button "Transferir" at bounding box center [1047, 247] width 80 height 30
drag, startPoint x: 483, startPoint y: 164, endPoint x: 551, endPoint y: 161, distance: 68.0
click at [551, 161] on div "**********" at bounding box center [742, 482] width 1013 height 653
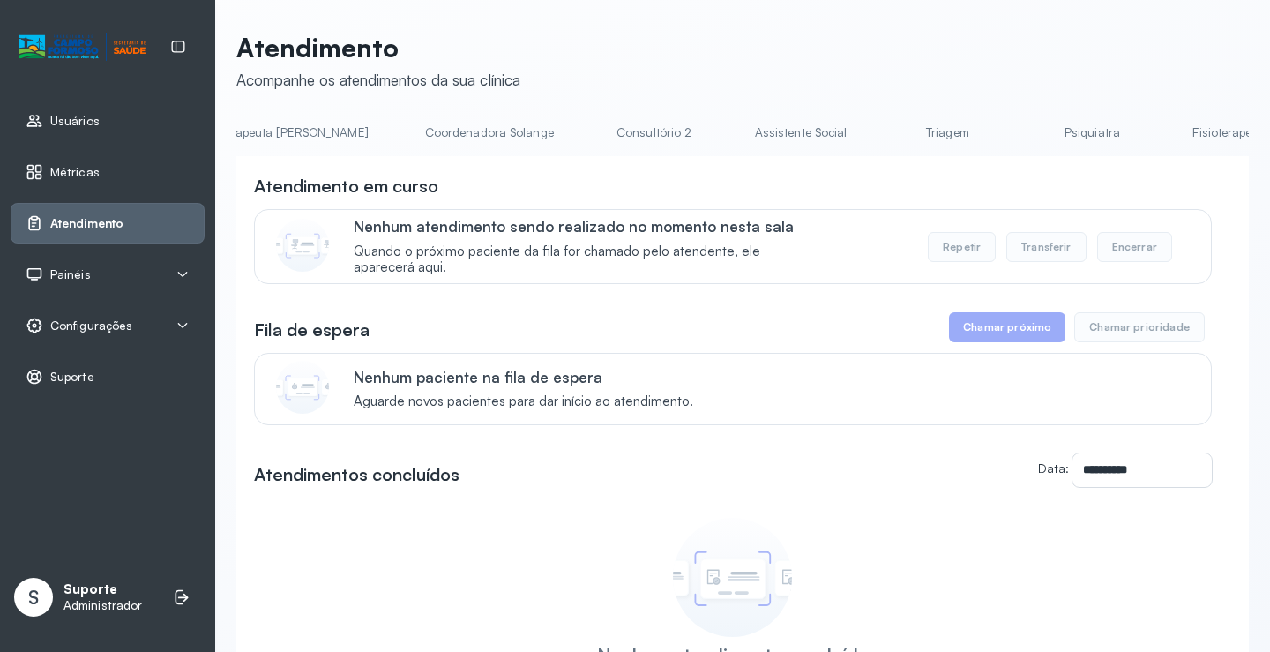
click at [886, 128] on link "Triagem" at bounding box center [948, 132] width 124 height 29
click at [1033, 262] on button "Transferir" at bounding box center [1047, 247] width 80 height 30
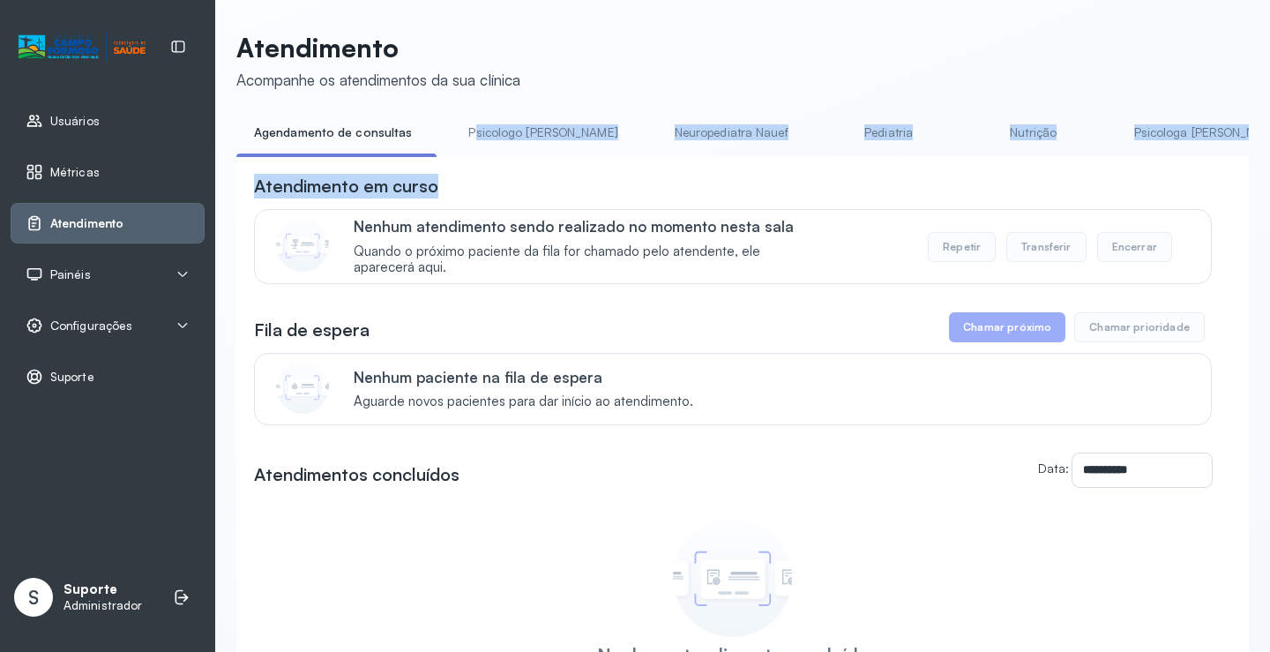
drag, startPoint x: 468, startPoint y: 156, endPoint x: 532, endPoint y: 176, distance: 67.5
click at [532, 176] on div "**********" at bounding box center [742, 464] width 1013 height 692
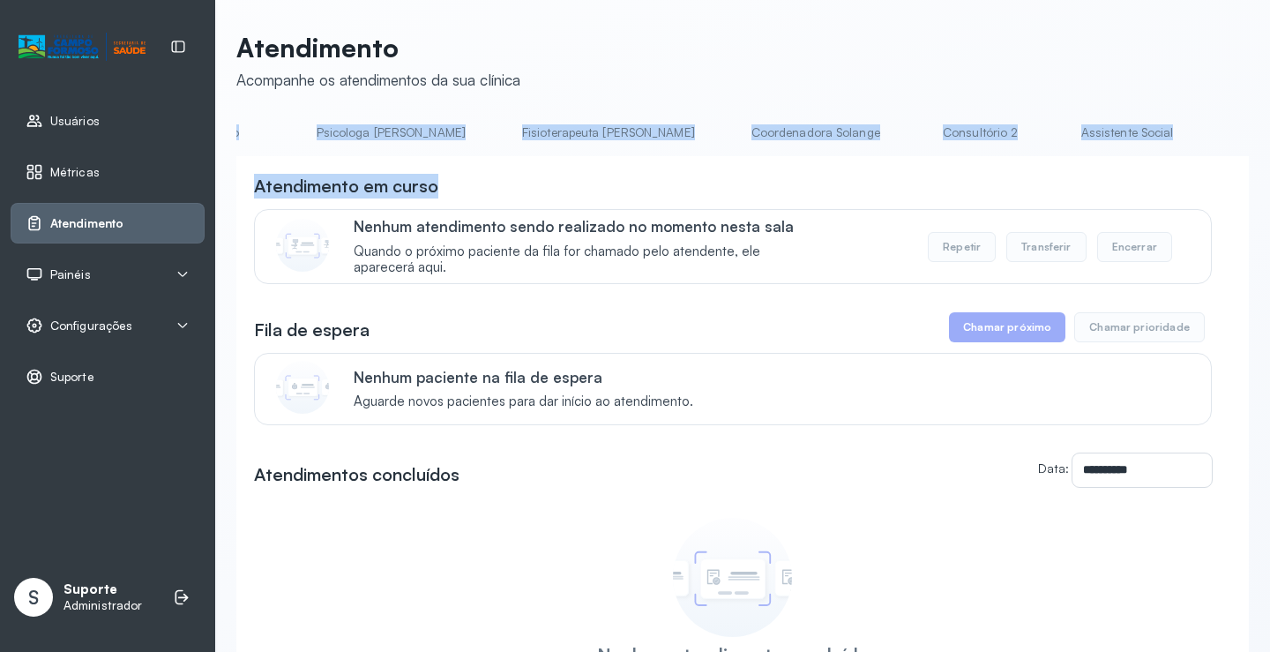
scroll to position [0, 950]
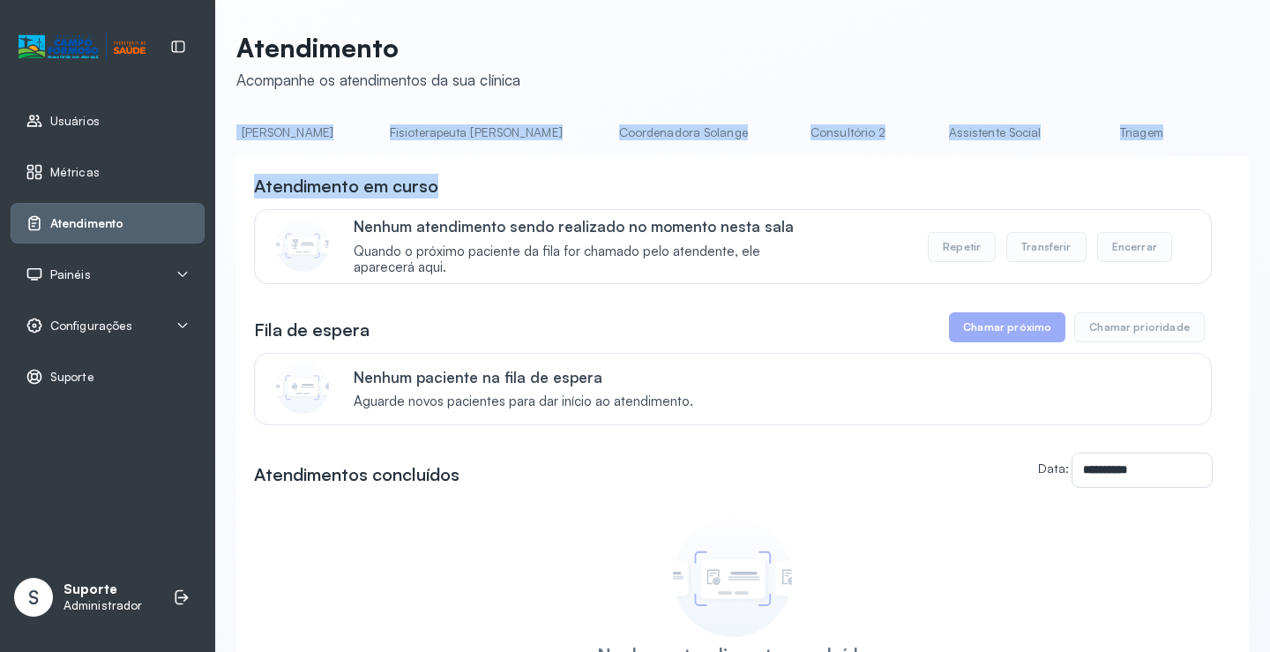
click at [1080, 126] on link "Triagem" at bounding box center [1142, 132] width 124 height 29
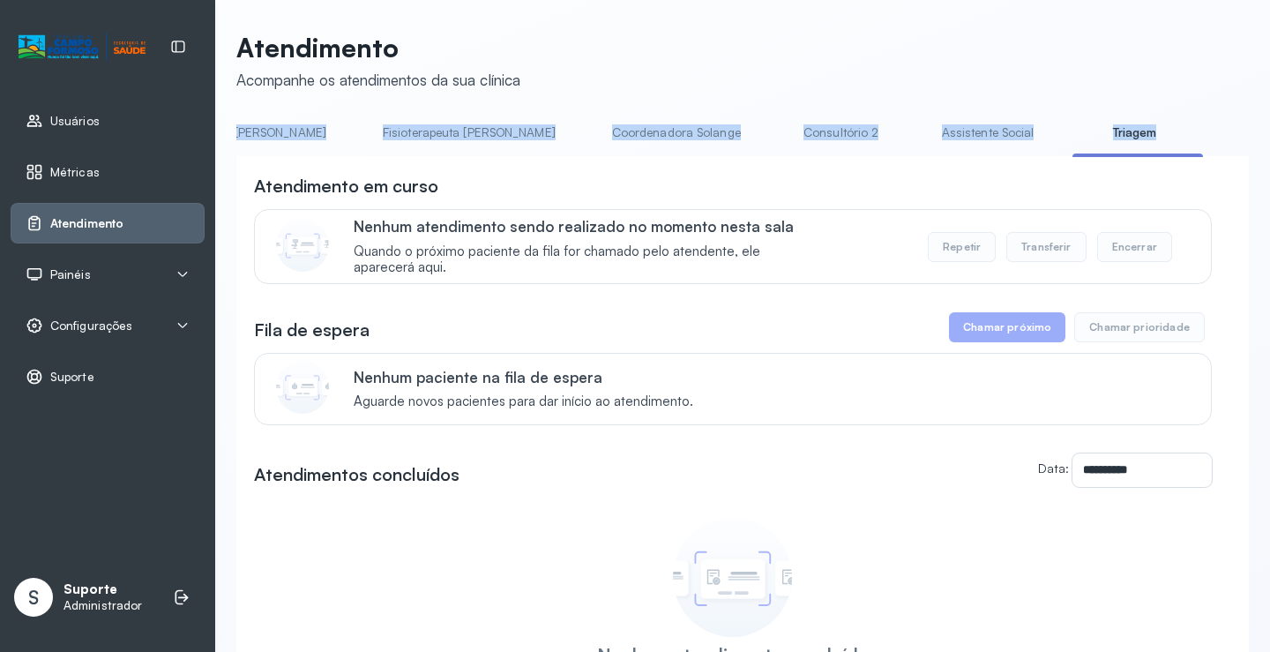
click at [1035, 258] on button "Transferir" at bounding box center [1047, 247] width 80 height 30
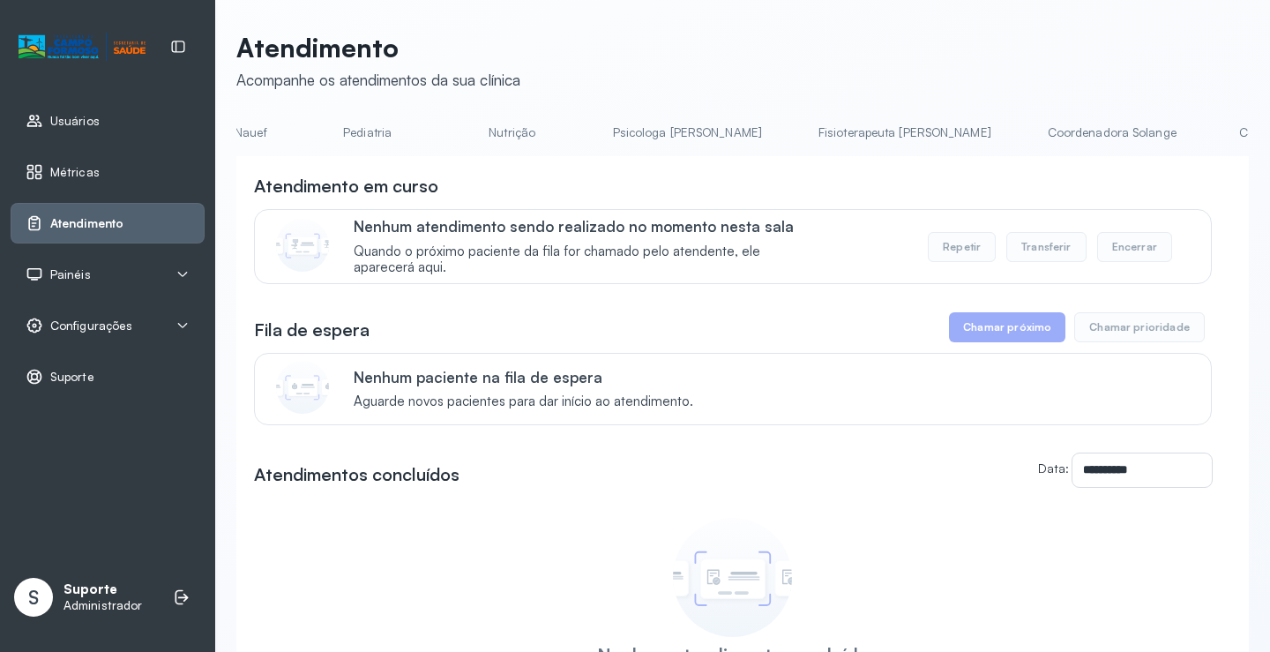
scroll to position [0, 523]
drag, startPoint x: 697, startPoint y: 175, endPoint x: 595, endPoint y: 171, distance: 102.4
click at [718, 184] on div "**********" at bounding box center [742, 482] width 1013 height 653
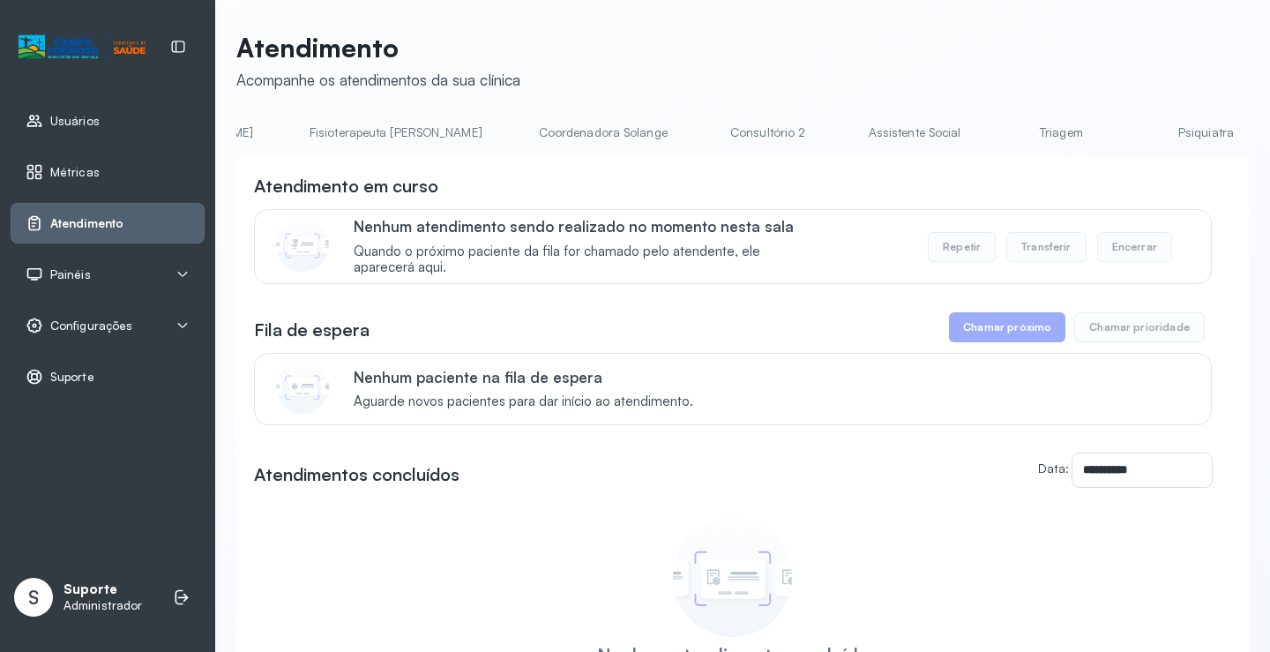
click at [1000, 137] on link "Triagem" at bounding box center [1062, 132] width 124 height 29
drag, startPoint x: 997, startPoint y: 311, endPoint x: 996, endPoint y: 322, distance: 11.5
click at [996, 322] on div "**********" at bounding box center [733, 435] width 958 height 522
click at [996, 329] on button "Chamar próximo" at bounding box center [1007, 327] width 116 height 30
drag, startPoint x: 543, startPoint y: 152, endPoint x: 720, endPoint y: 231, distance: 194.3
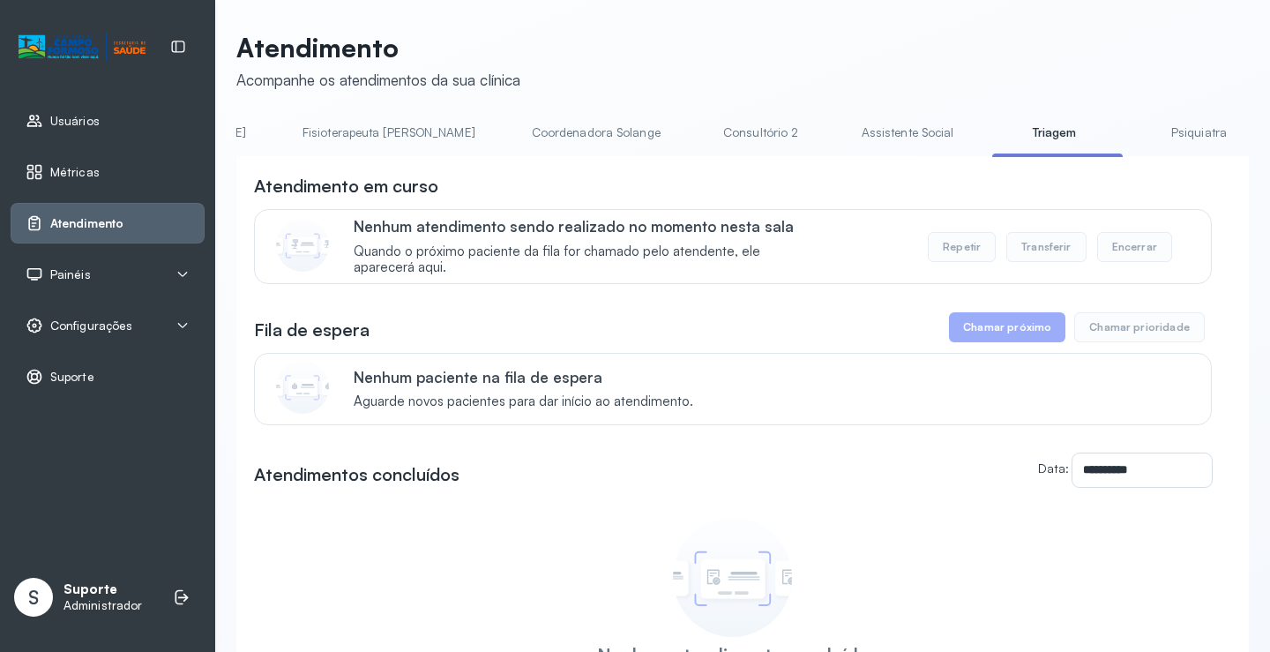
click at [548, 162] on div "**********" at bounding box center [742, 464] width 1013 height 692
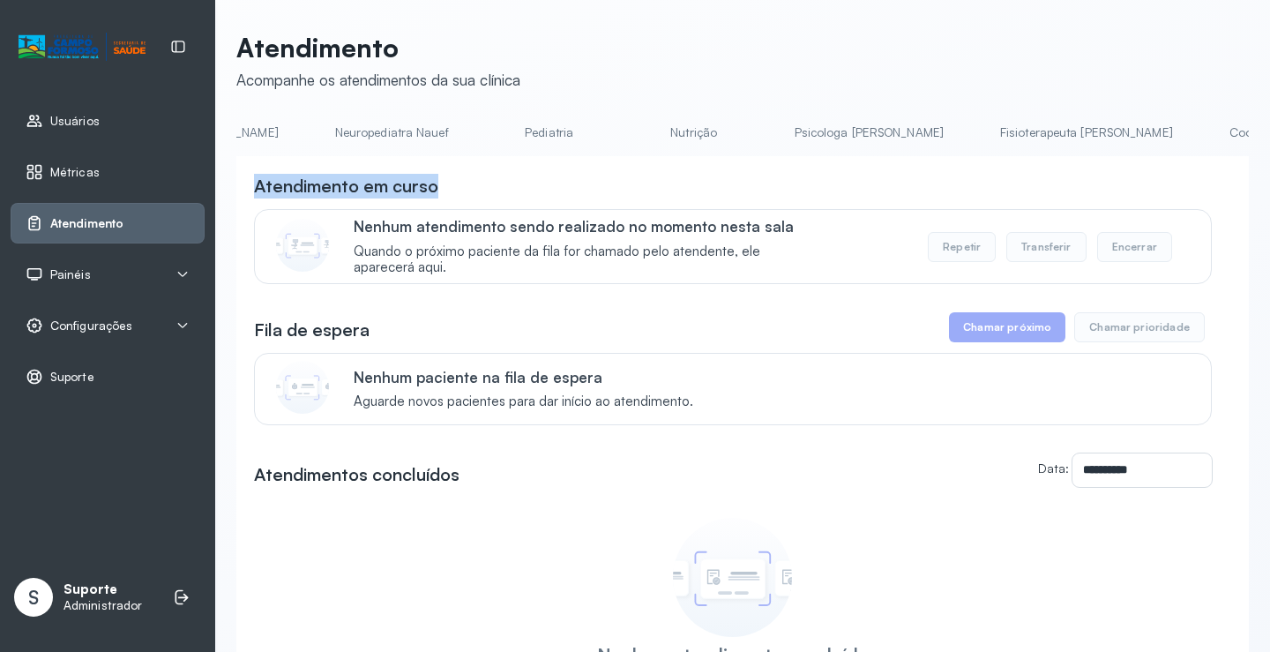
scroll to position [0, 330]
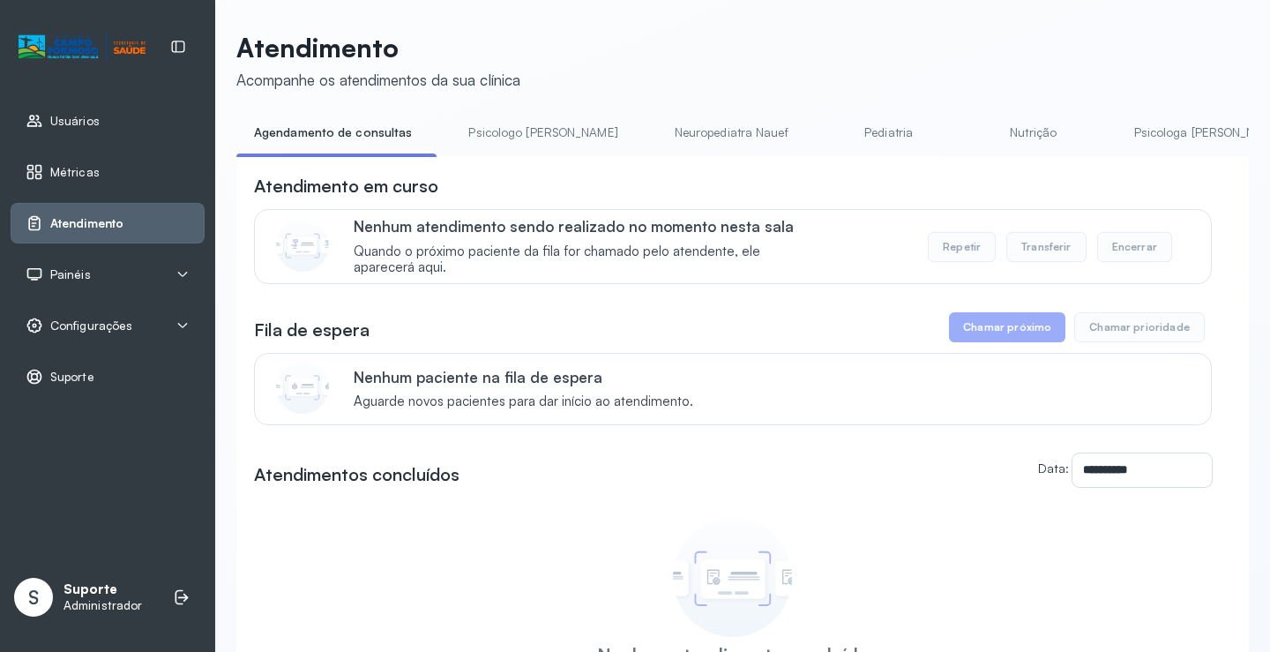
drag, startPoint x: 503, startPoint y: 169, endPoint x: 744, endPoint y: 182, distance: 241.2
click at [774, 175] on div "**********" at bounding box center [742, 482] width 1013 height 653
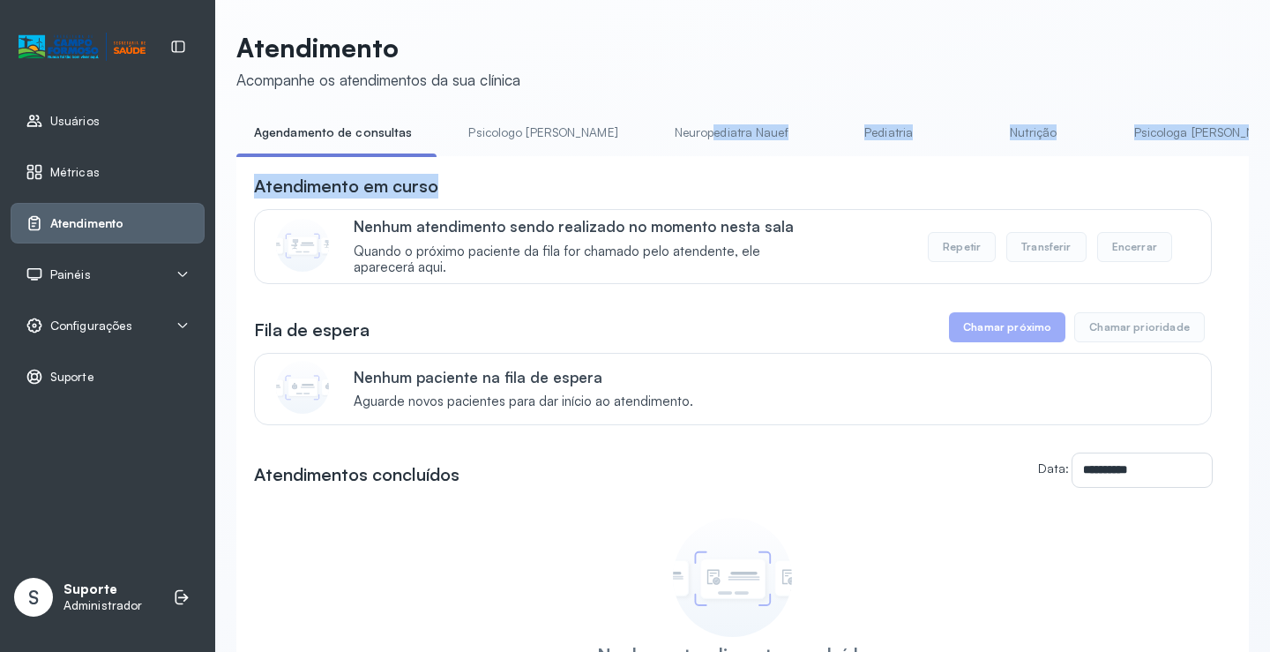
drag, startPoint x: 510, startPoint y: 165, endPoint x: 642, endPoint y: 155, distance: 132.7
click at [642, 155] on div "**********" at bounding box center [742, 464] width 1013 height 692
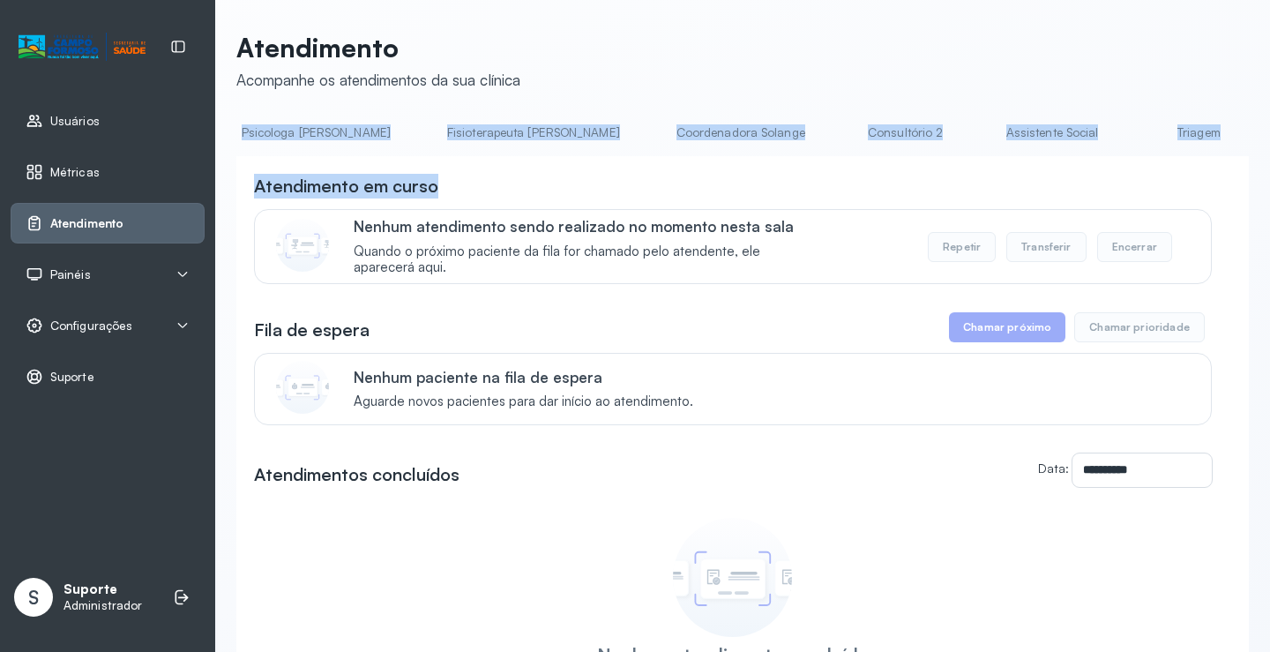
scroll to position [0, 1058]
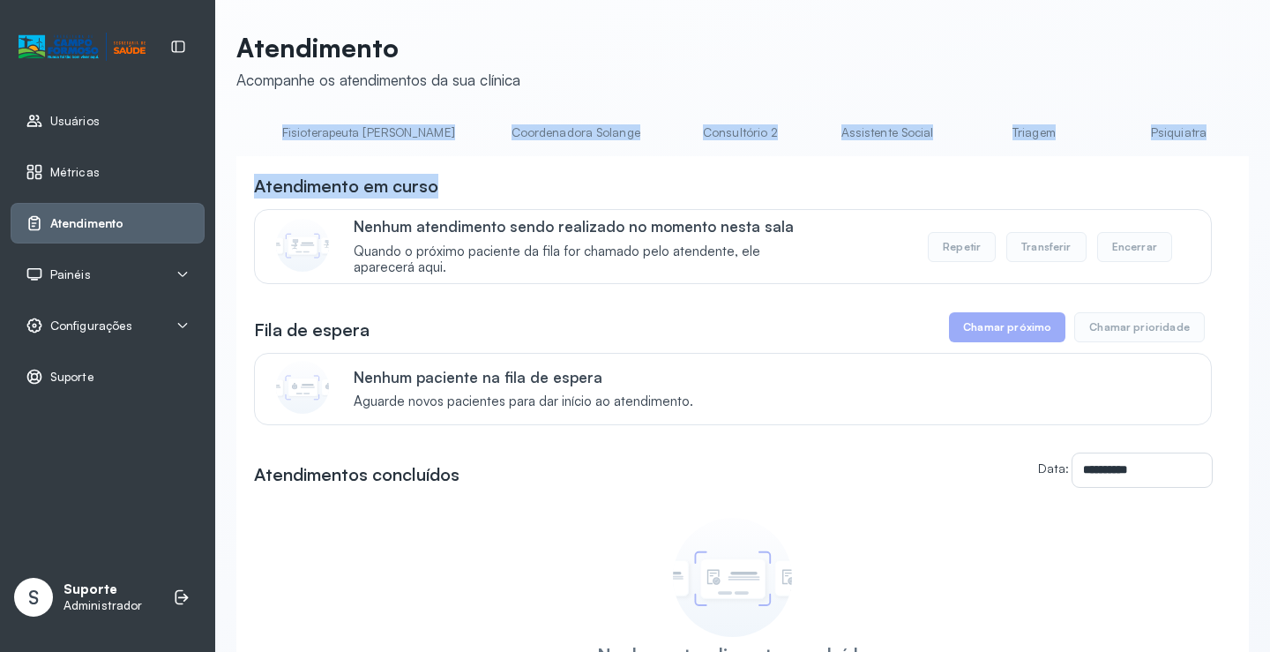
click at [972, 136] on link "Triagem" at bounding box center [1034, 132] width 124 height 29
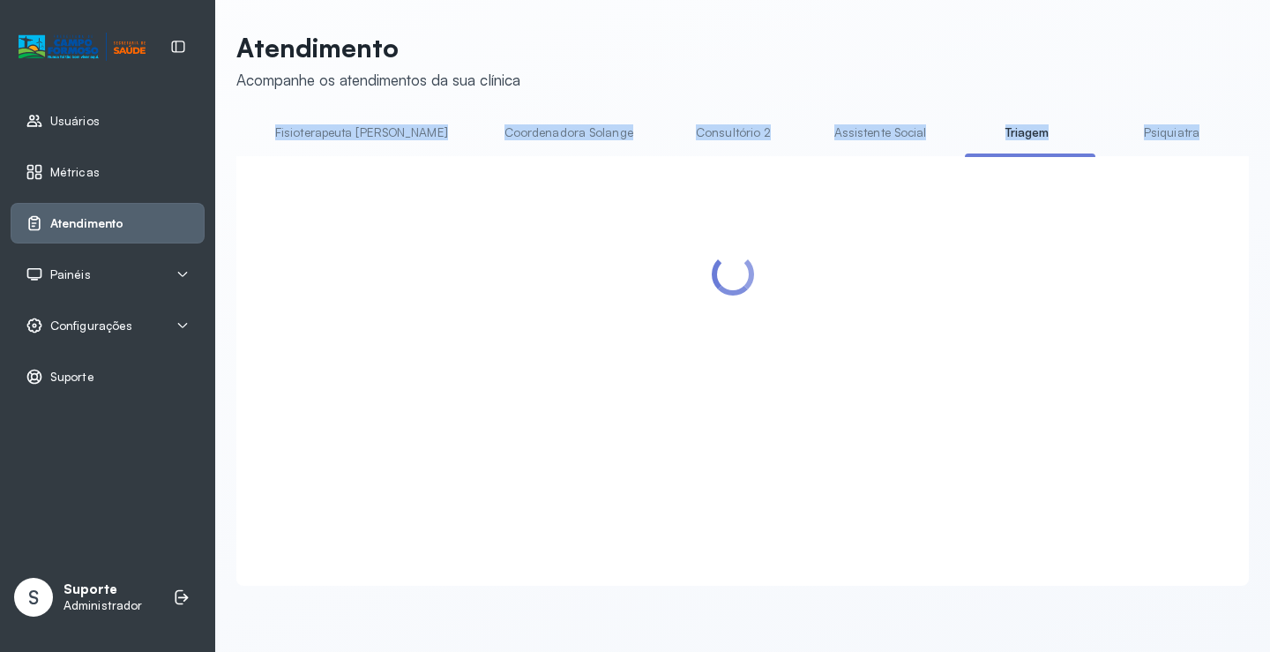
click at [846, 176] on div at bounding box center [742, 371] width 1013 height 430
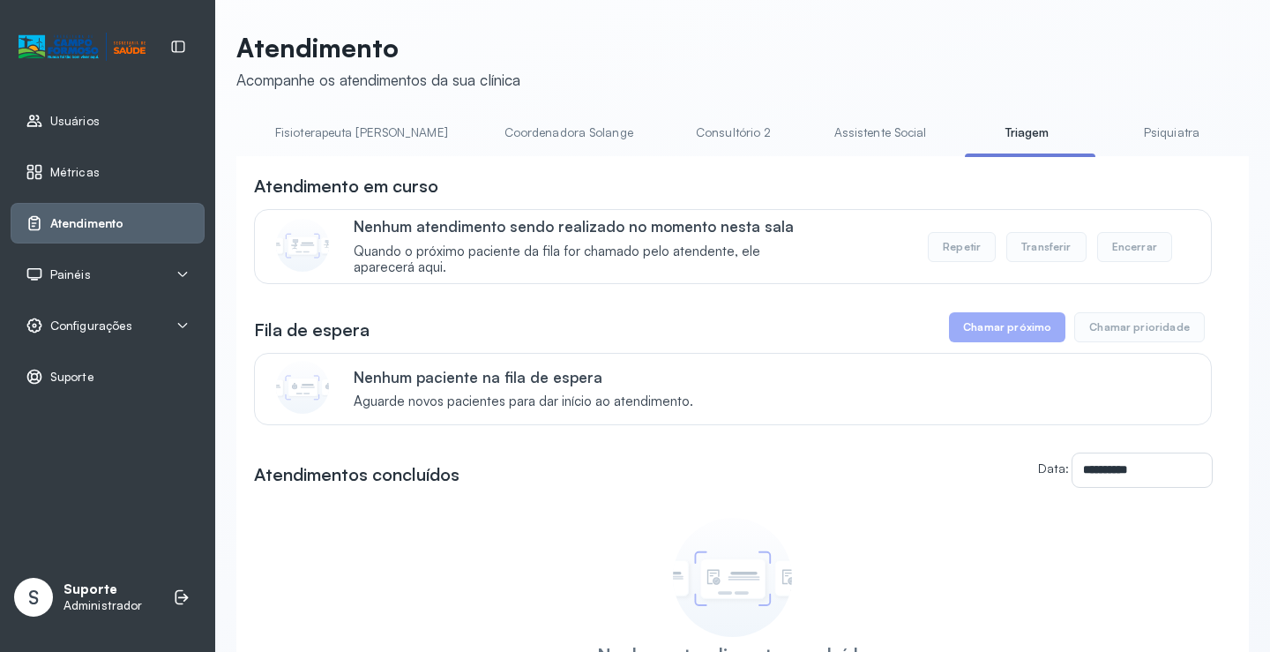
click at [965, 135] on link "Triagem" at bounding box center [1027, 132] width 124 height 29
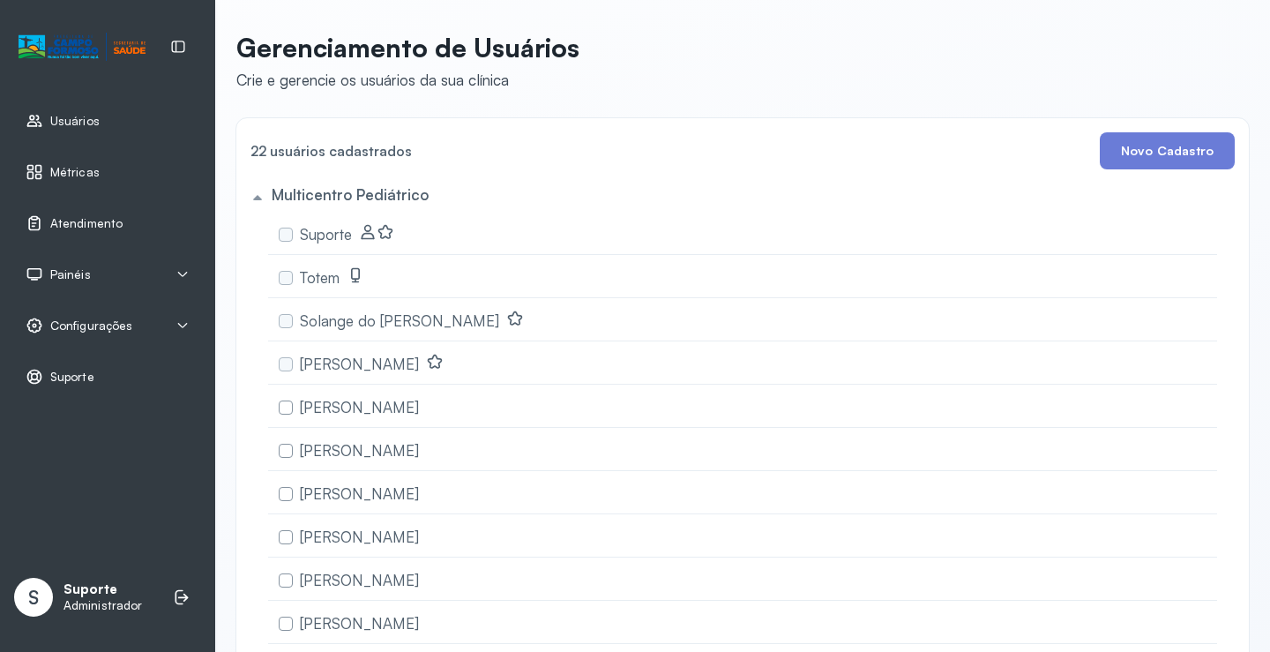
click at [142, 232] on div "Atendimento" at bounding box center [108, 223] width 194 height 41
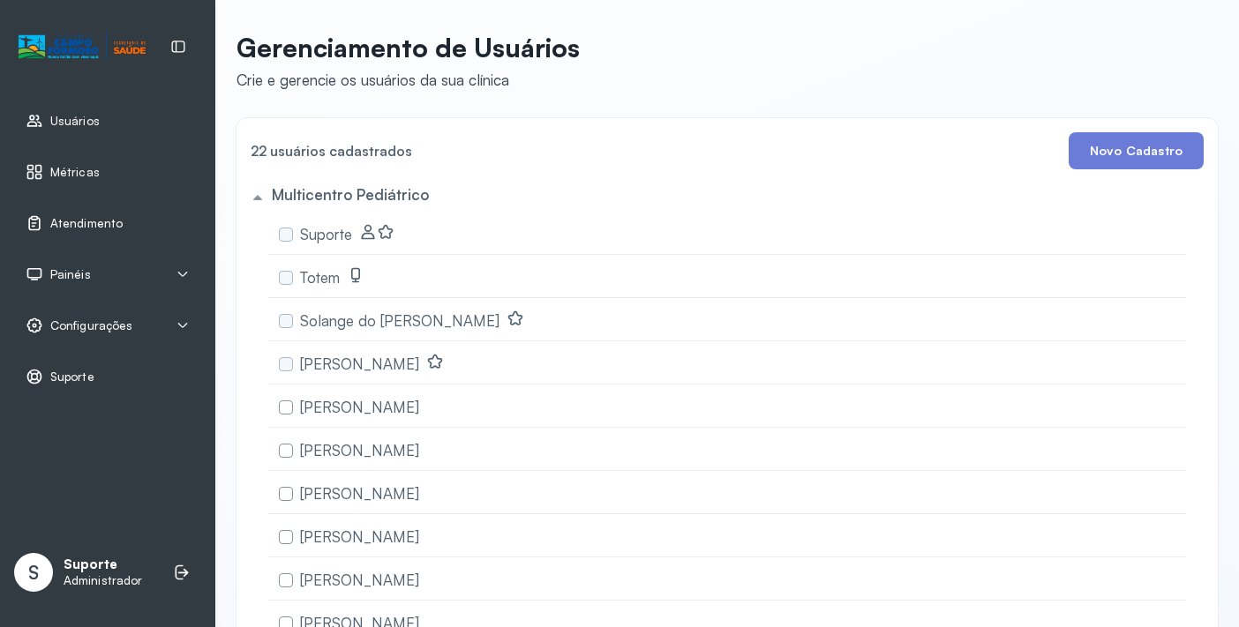
click at [156, 226] on link "Atendimento" at bounding box center [108, 223] width 164 height 18
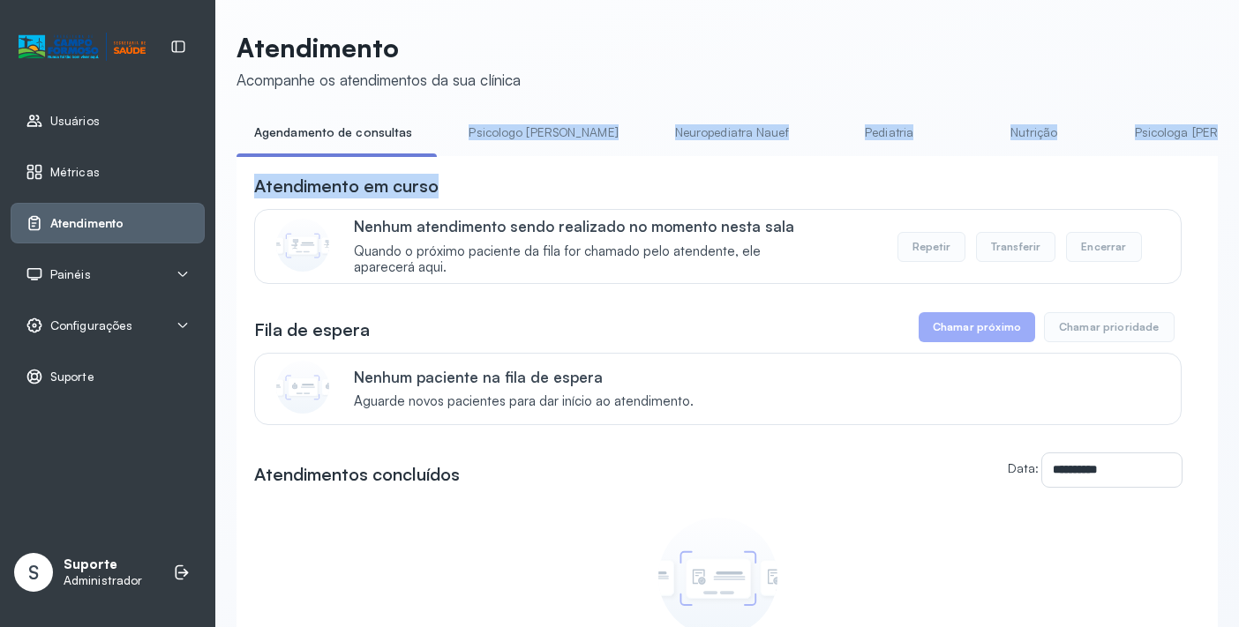
drag, startPoint x: 448, startPoint y: 155, endPoint x: 638, endPoint y: 172, distance: 190.4
click at [638, 172] on div "**********" at bounding box center [726, 464] width 981 height 692
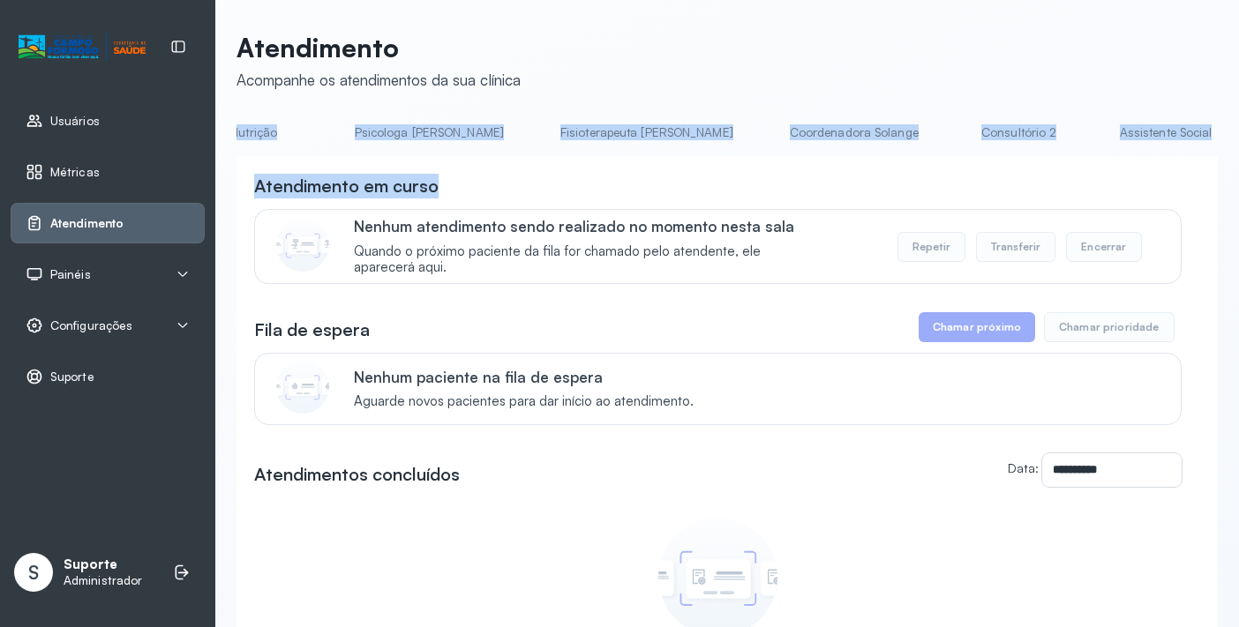
scroll to position [0, 1107]
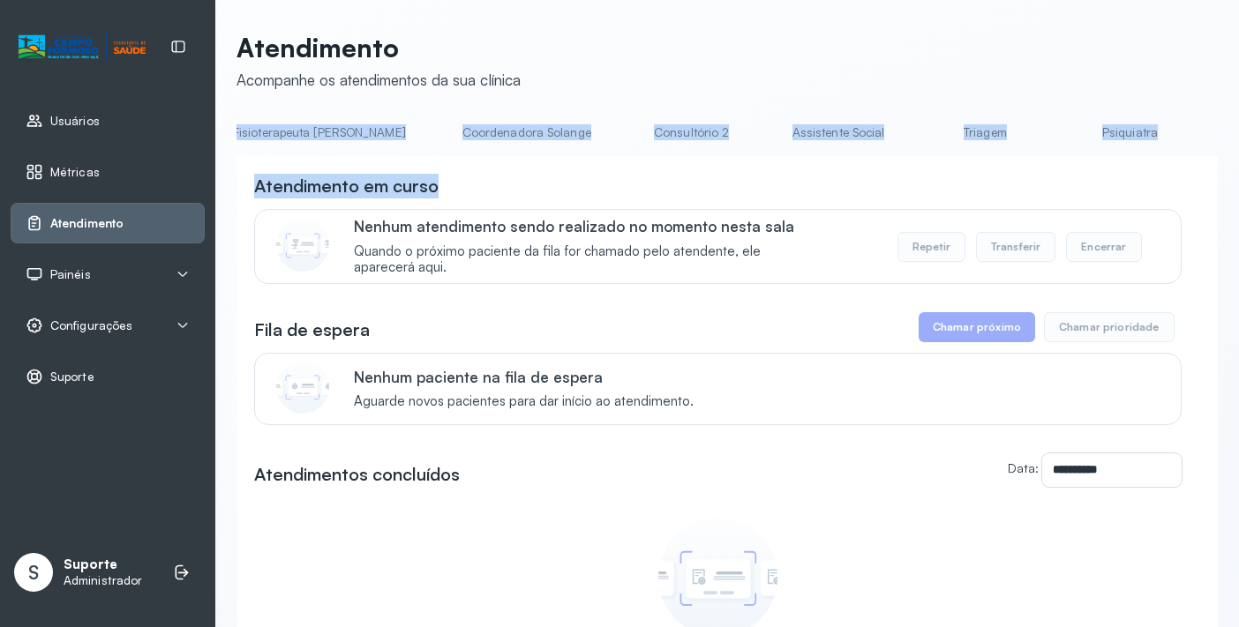
click at [923, 136] on link "Triagem" at bounding box center [985, 132] width 124 height 29
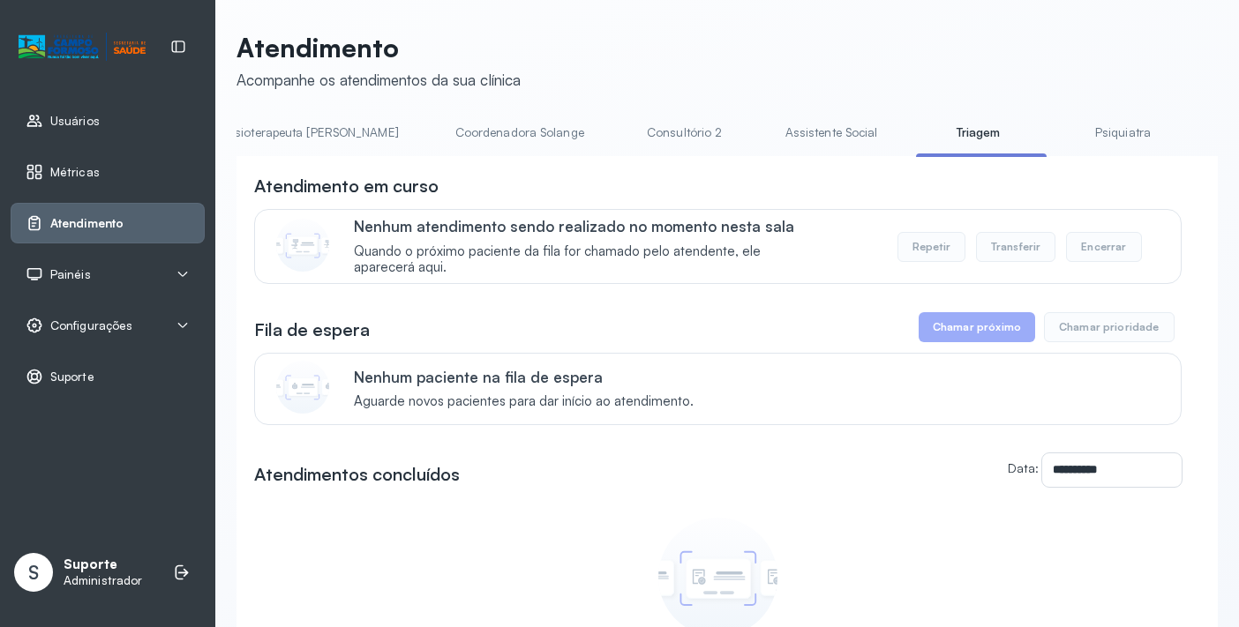
click at [743, 184] on div "Atendimento em curso" at bounding box center [717, 186] width 927 height 25
click at [813, 137] on link "Triagem" at bounding box center [875, 132] width 124 height 29
click at [967, 131] on link "Triagem" at bounding box center [1029, 132] width 124 height 29
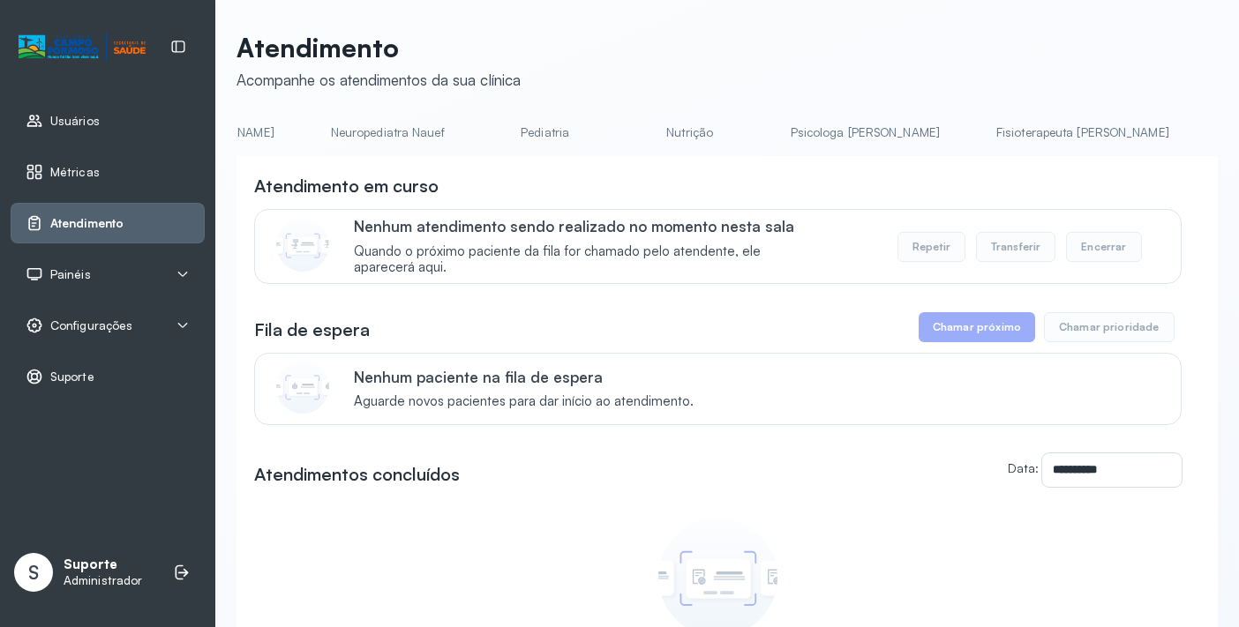
scroll to position [0, 688]
drag, startPoint x: 872, startPoint y: 203, endPoint x: 824, endPoint y: 189, distance: 49.7
click at [861, 199] on div "Atendimento em curso" at bounding box center [717, 186] width 927 height 25
click at [881, 120] on link "Triagem" at bounding box center [943, 132] width 124 height 29
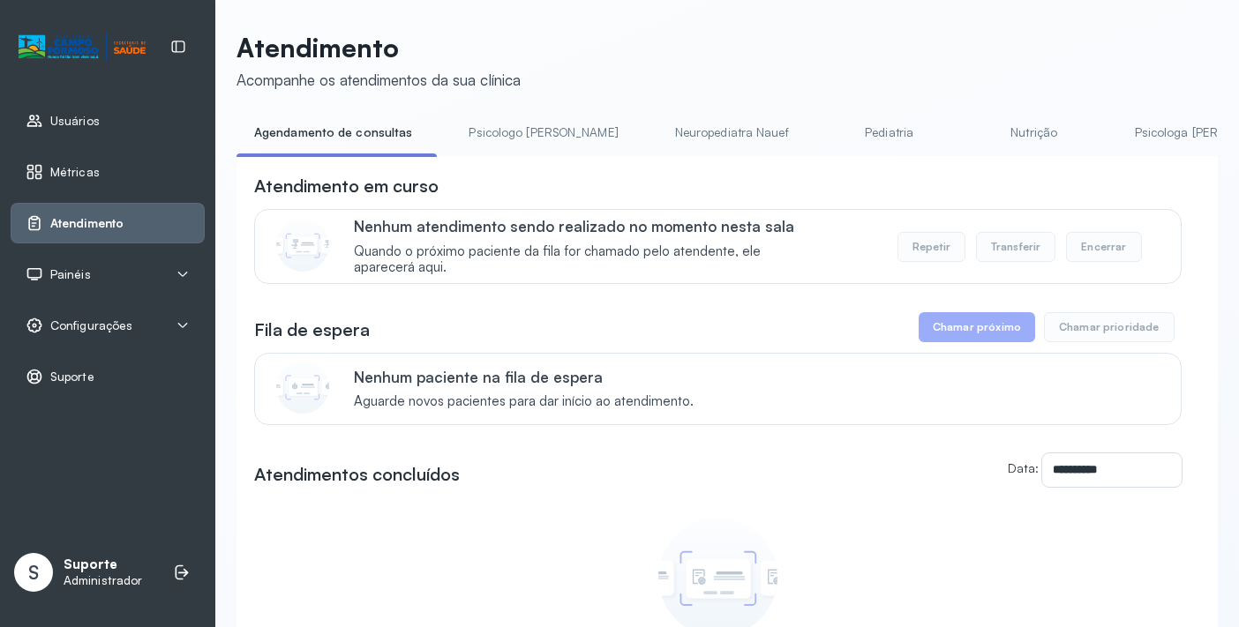
drag, startPoint x: 580, startPoint y: 161, endPoint x: 603, endPoint y: 169, distance: 24.0
click at [613, 166] on div "**********" at bounding box center [726, 482] width 981 height 653
drag, startPoint x: 556, startPoint y: 164, endPoint x: 607, endPoint y: 170, distance: 51.5
click at [607, 170] on div "**********" at bounding box center [726, 482] width 981 height 653
drag, startPoint x: 556, startPoint y: 156, endPoint x: 609, endPoint y: 159, distance: 53.0
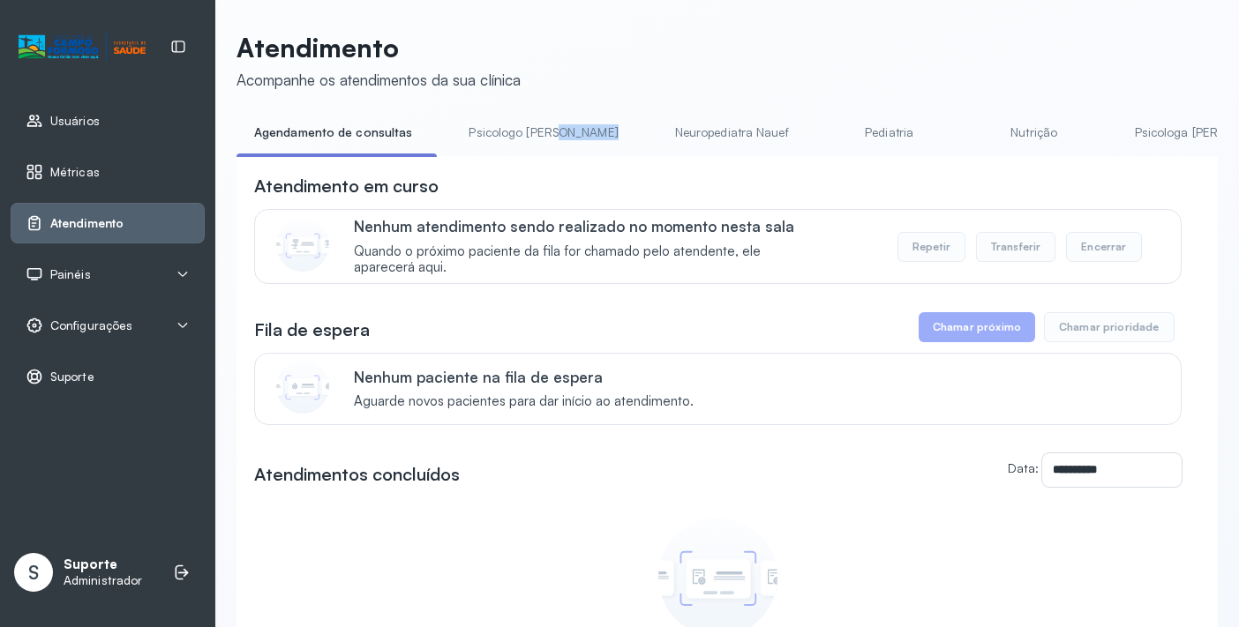
click at [609, 158] on div "Agendamento de consultas Psicologo [PERSON_NAME] Nauef Pediatria Nutrição Psico…" at bounding box center [726, 138] width 981 height 40
click at [828, 129] on link "Pediatria" at bounding box center [890, 132] width 124 height 29
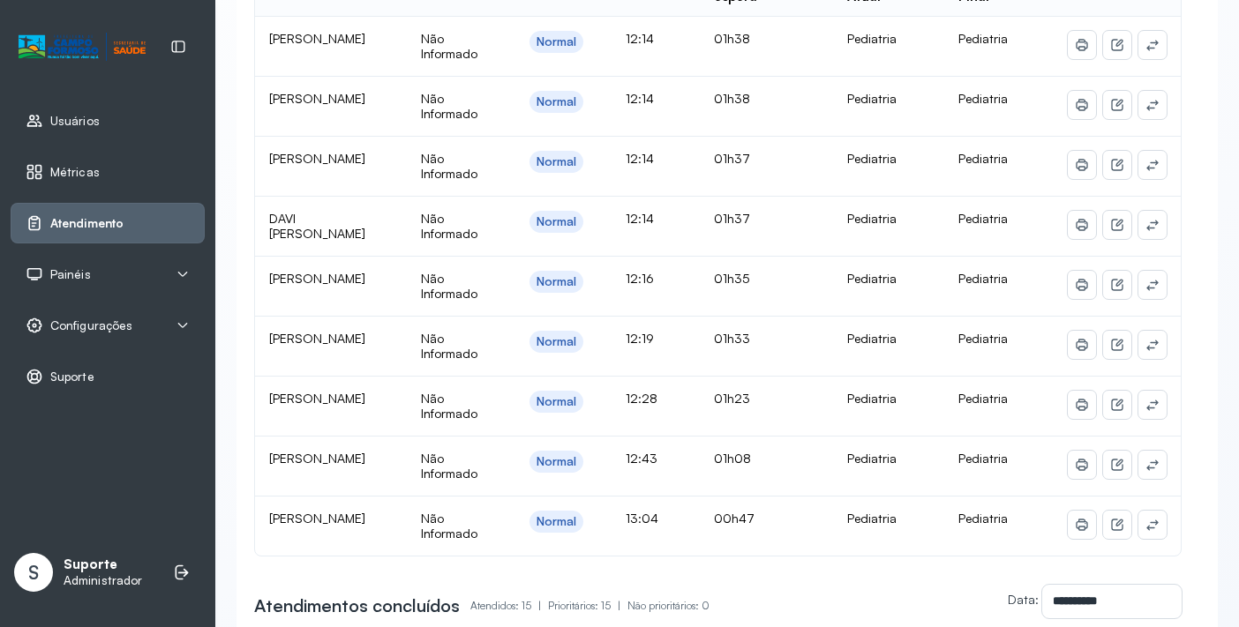
scroll to position [581, 0]
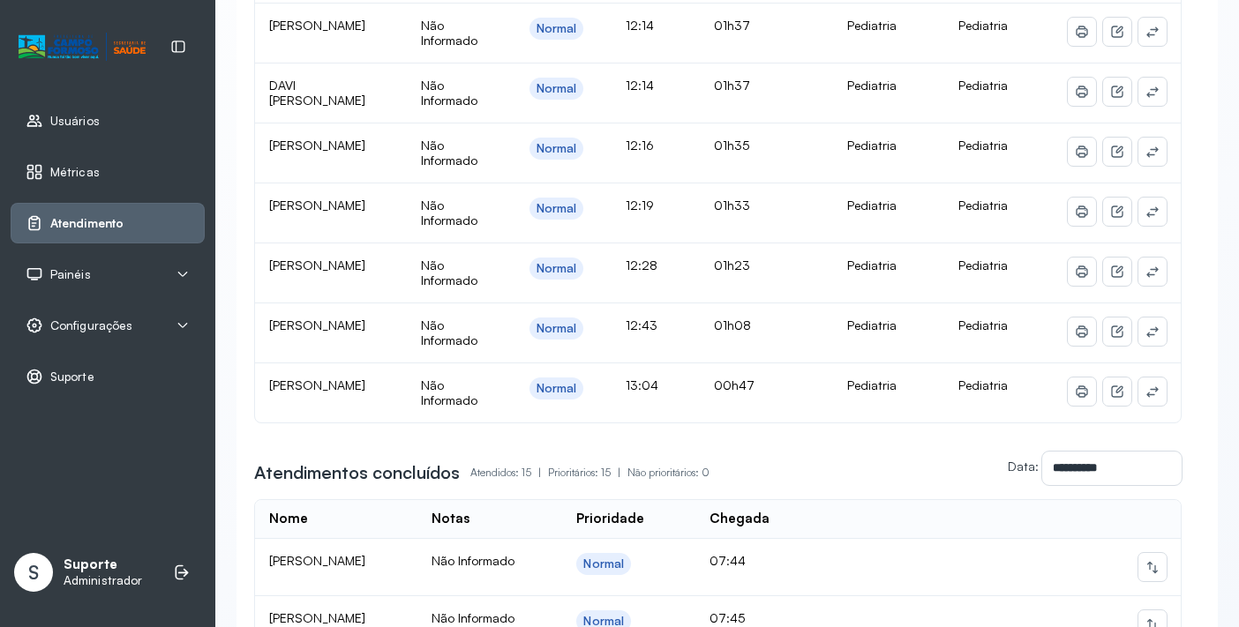
drag, startPoint x: 405, startPoint y: 272, endPoint x: 422, endPoint y: 370, distance: 99.4
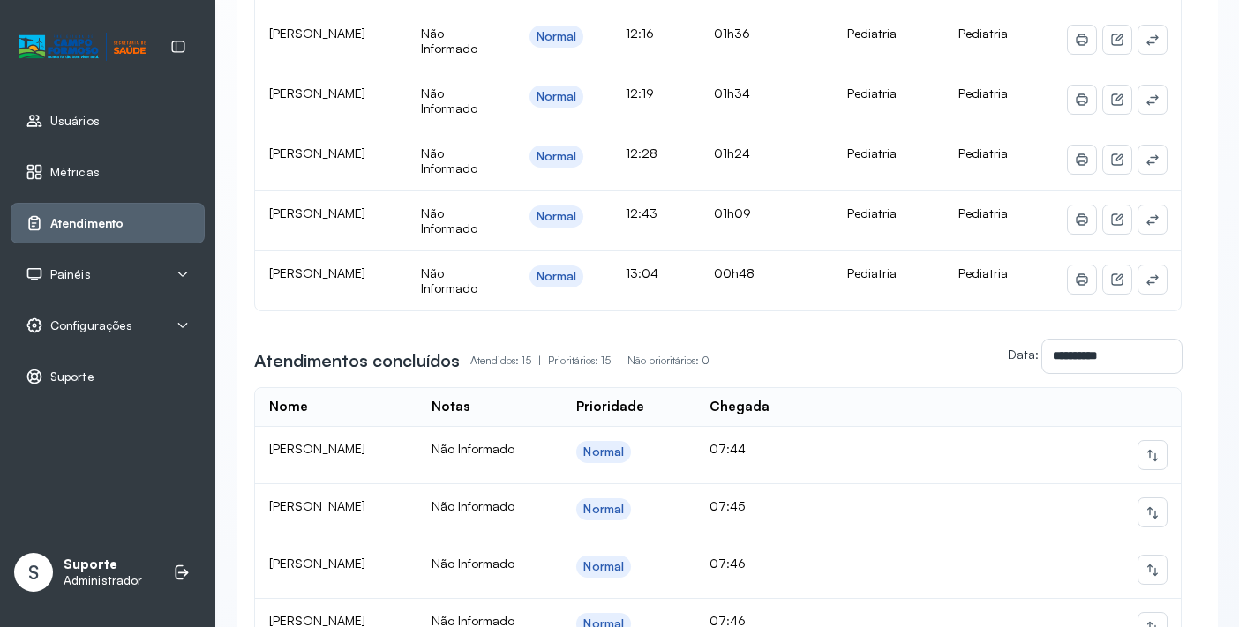
scroll to position [686, 0]
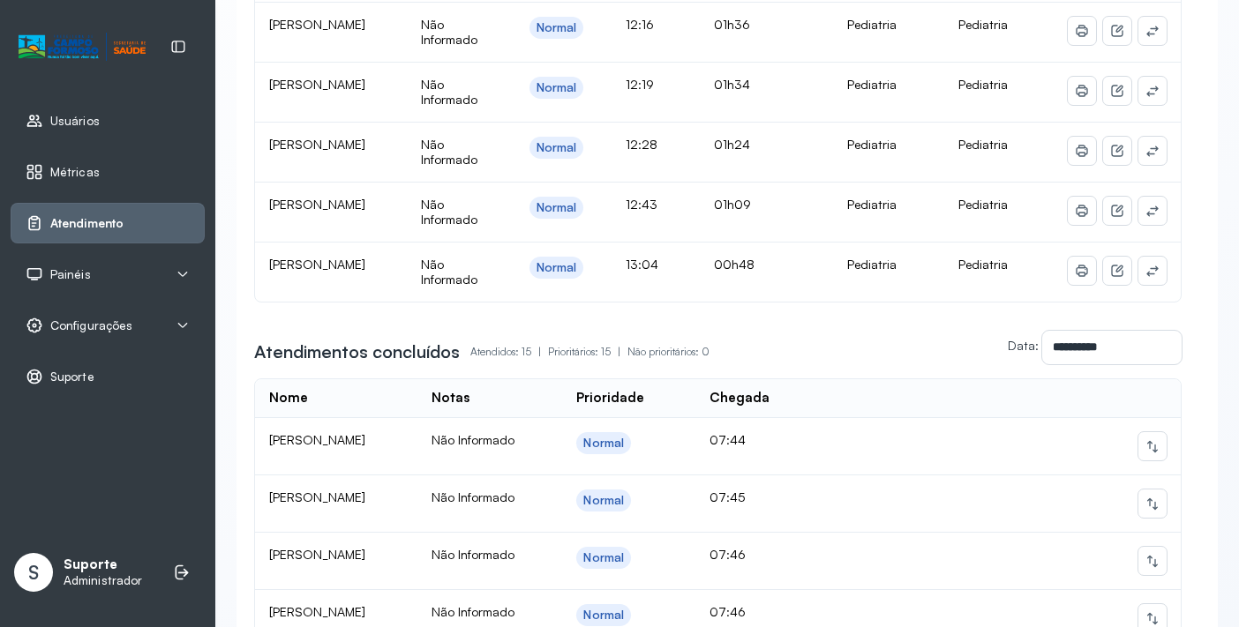
drag, startPoint x: 483, startPoint y: 161, endPoint x: 482, endPoint y: 152, distance: 8.9
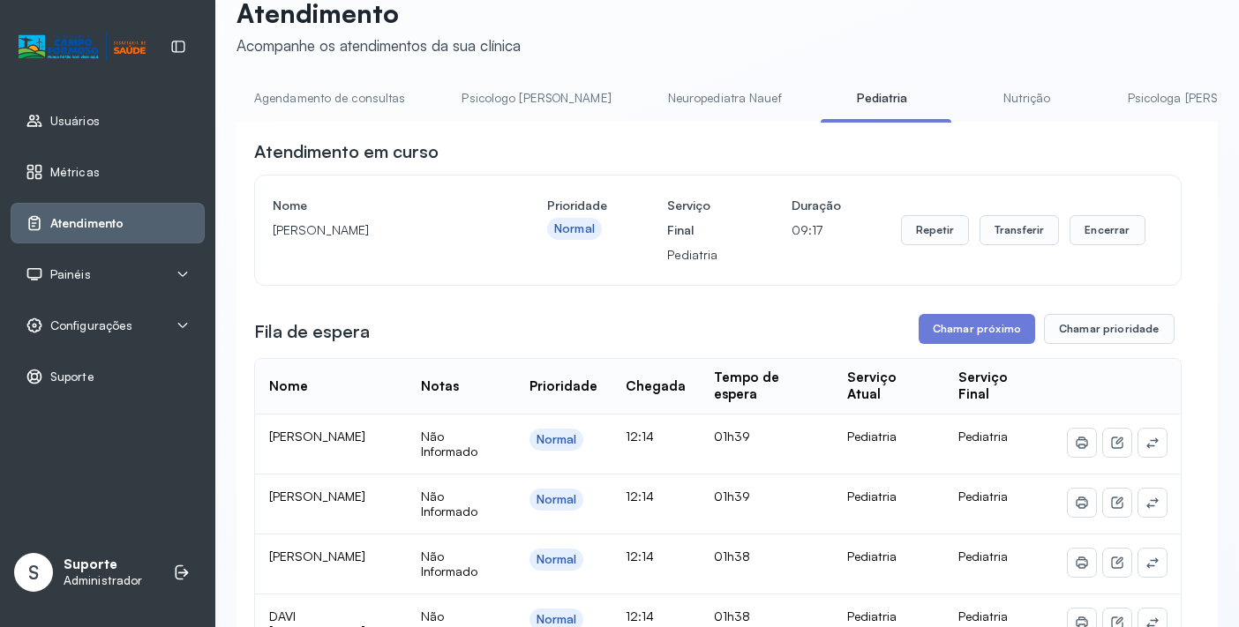
scroll to position [0, 0]
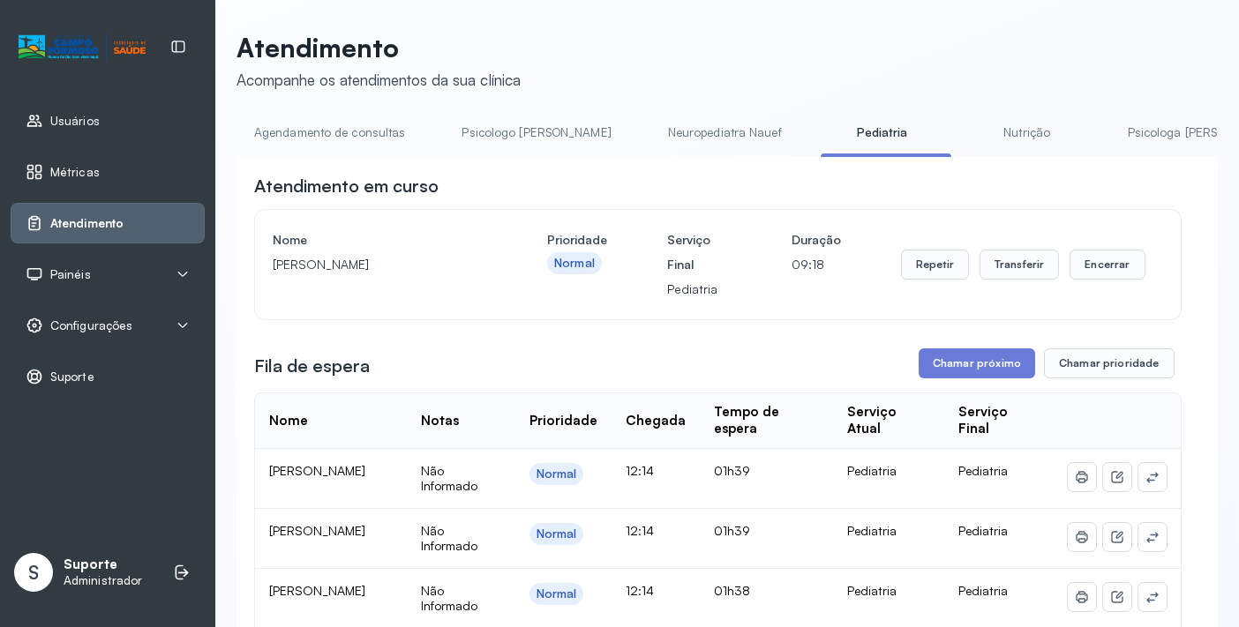
drag, startPoint x: 469, startPoint y: 146, endPoint x: 473, endPoint y: 77, distance: 69.8
click at [974, 367] on button "Chamar próximo" at bounding box center [976, 363] width 116 height 30
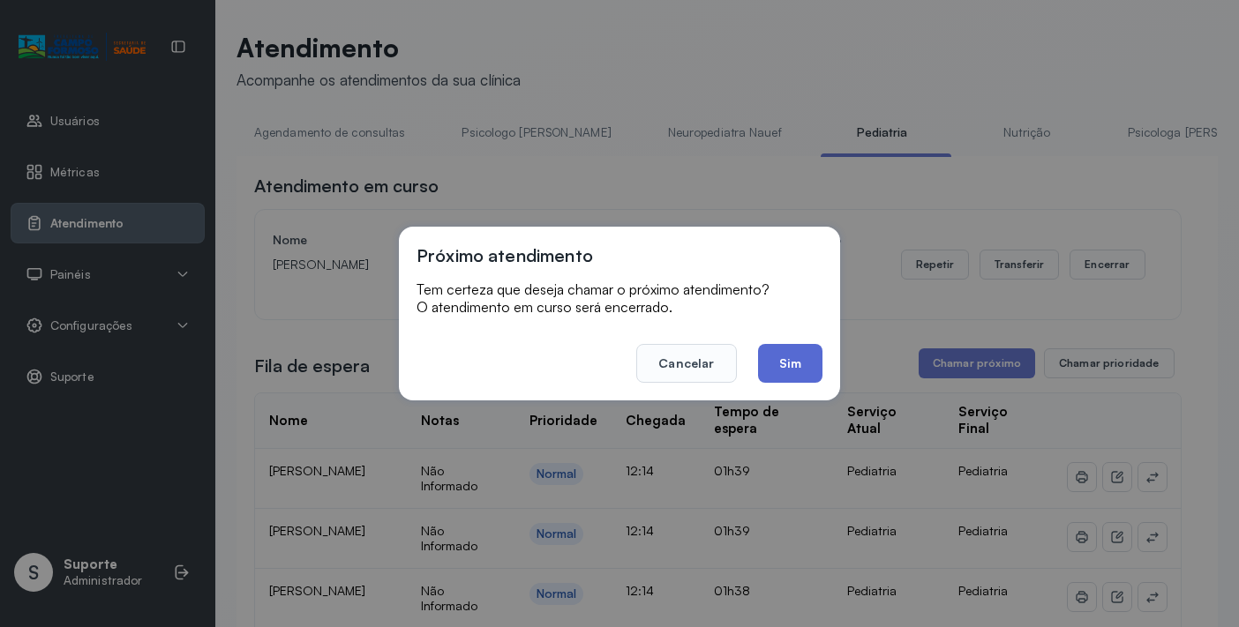
click at [799, 372] on button "Sim" at bounding box center [790, 363] width 64 height 39
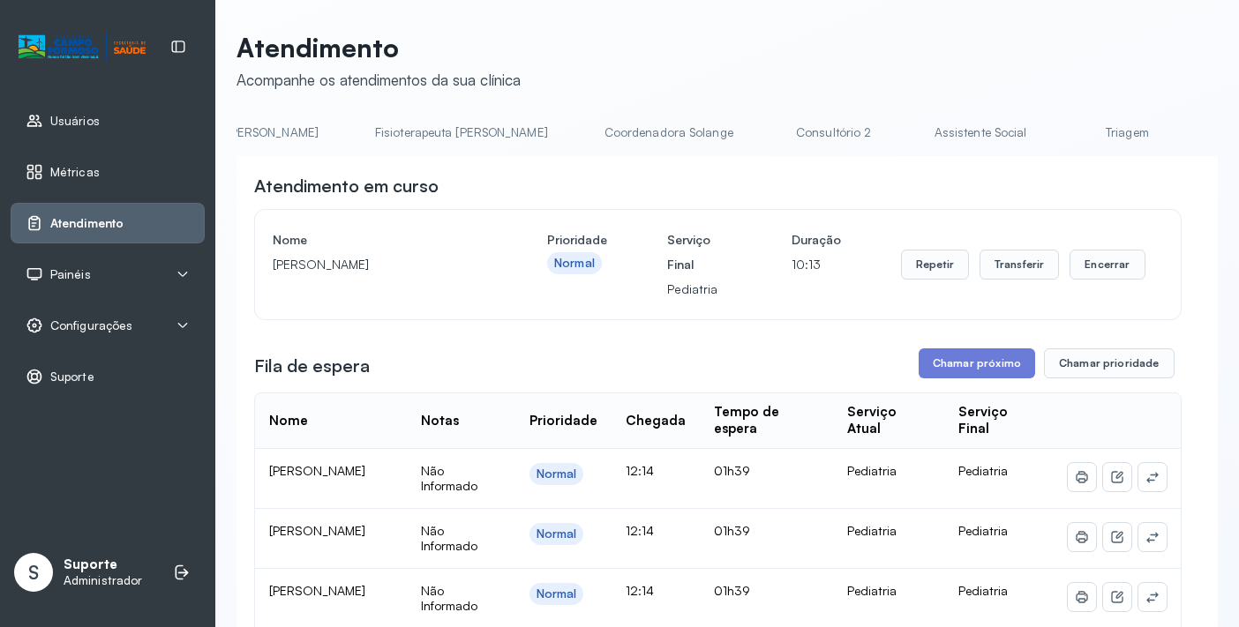
scroll to position [0, 1020]
click at [1003, 138] on link "Triagem" at bounding box center [1065, 132] width 124 height 29
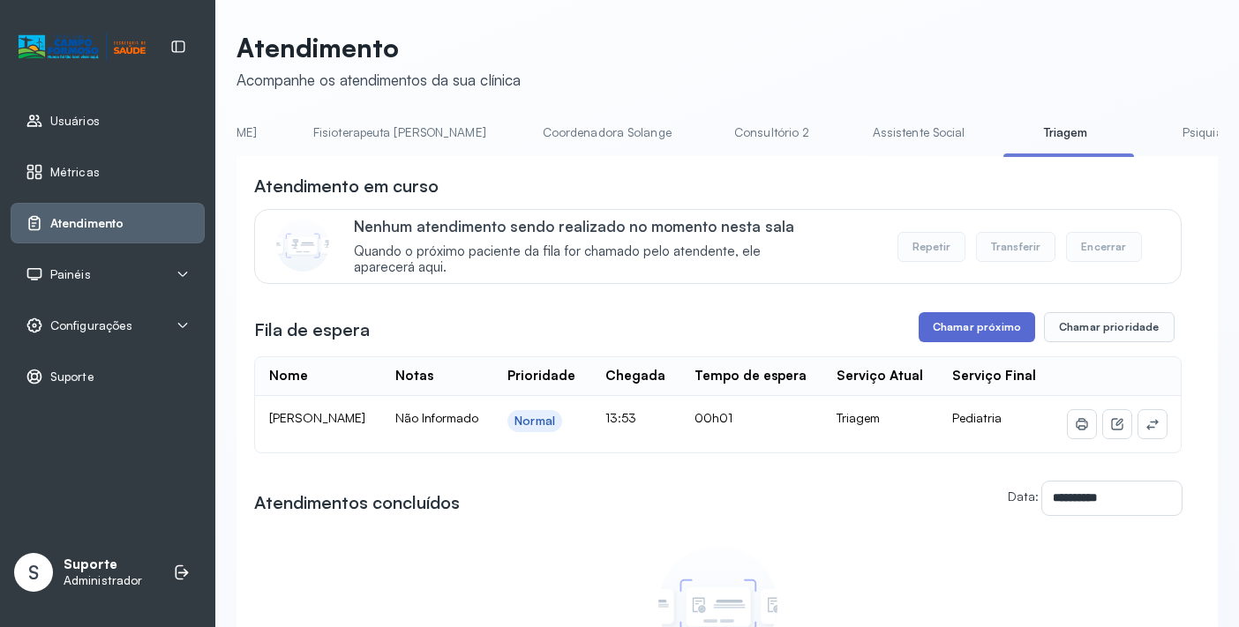
click at [987, 338] on button "Chamar próximo" at bounding box center [976, 327] width 116 height 30
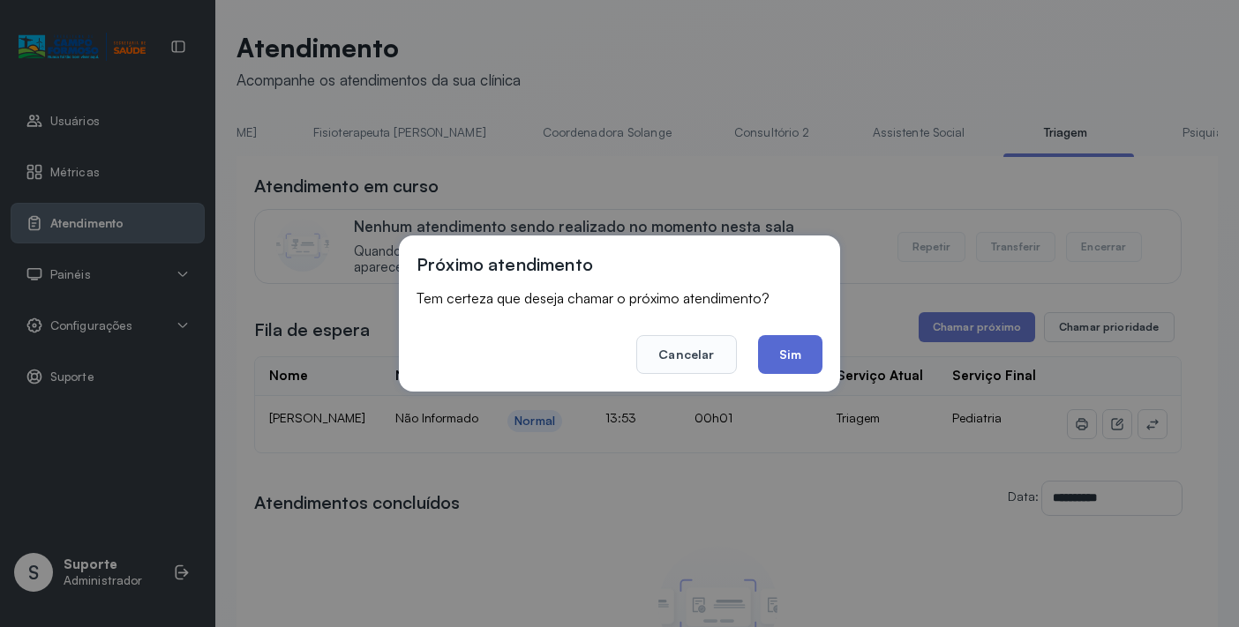
click at [788, 352] on button "Sim" at bounding box center [790, 354] width 64 height 39
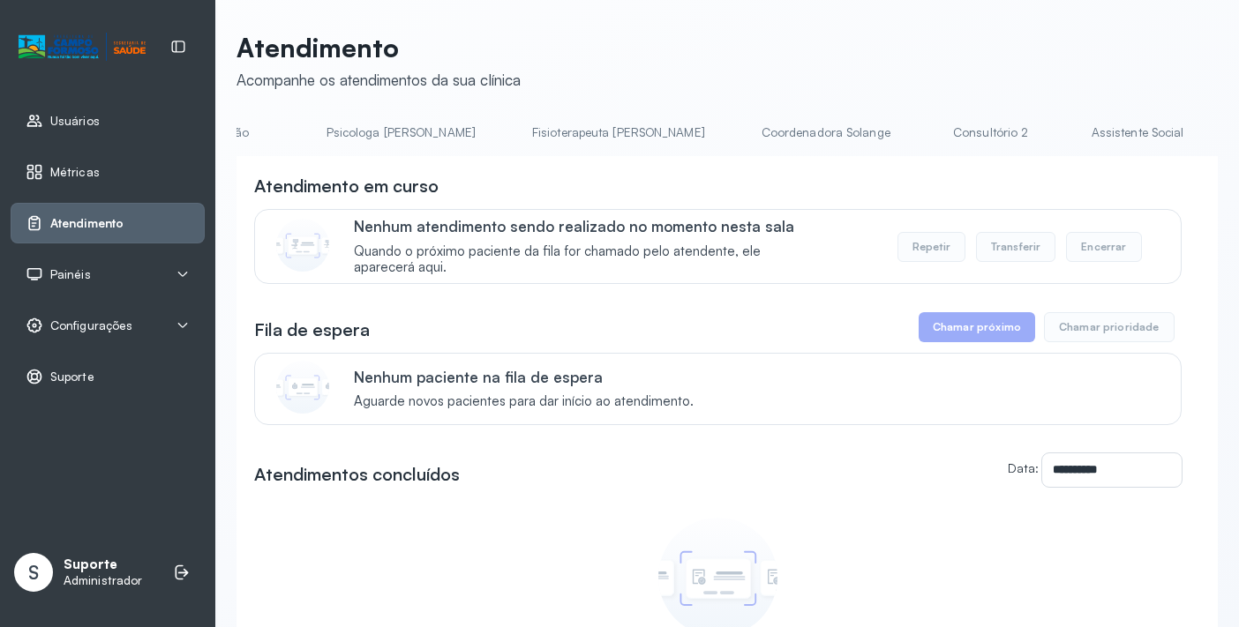
scroll to position [0, 993]
click at [1038, 134] on link "Triagem" at bounding box center [1100, 132] width 124 height 29
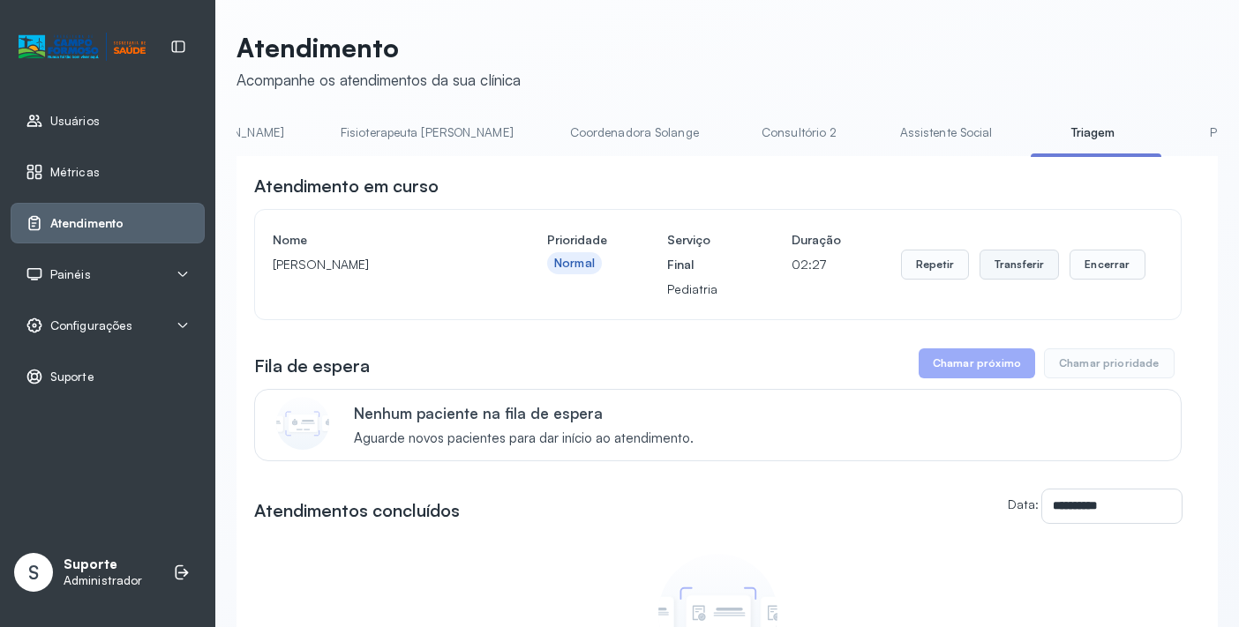
click at [1023, 272] on button "Transferir" at bounding box center [1019, 265] width 80 height 30
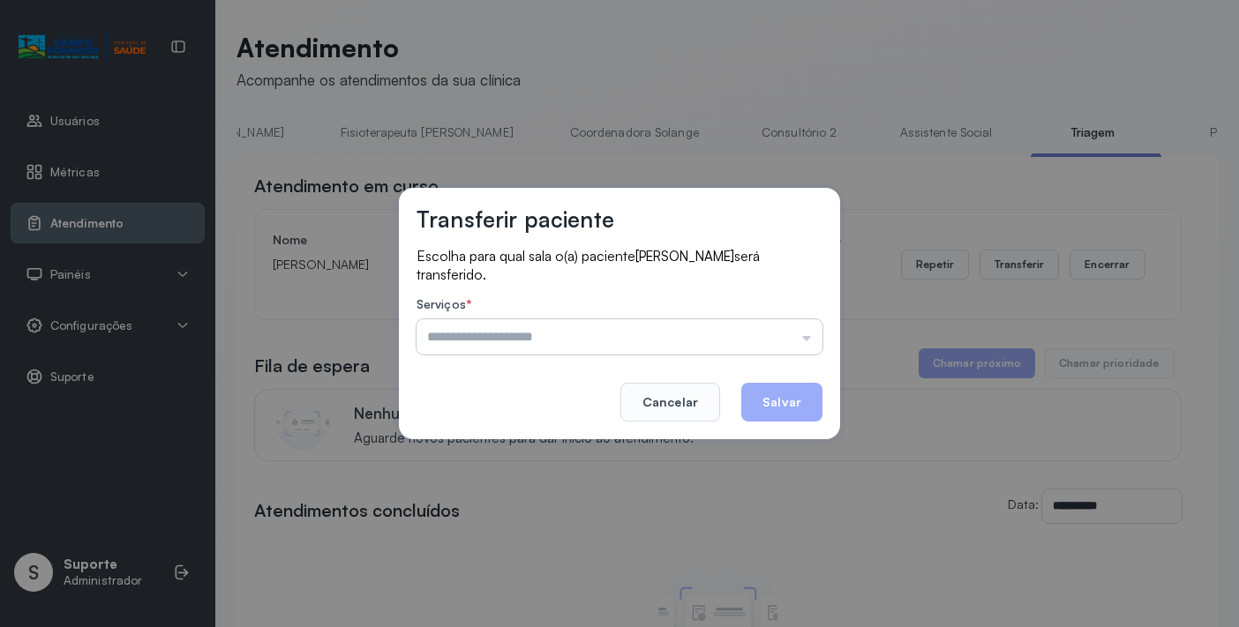
click at [808, 338] on input "text" at bounding box center [619, 336] width 406 height 35
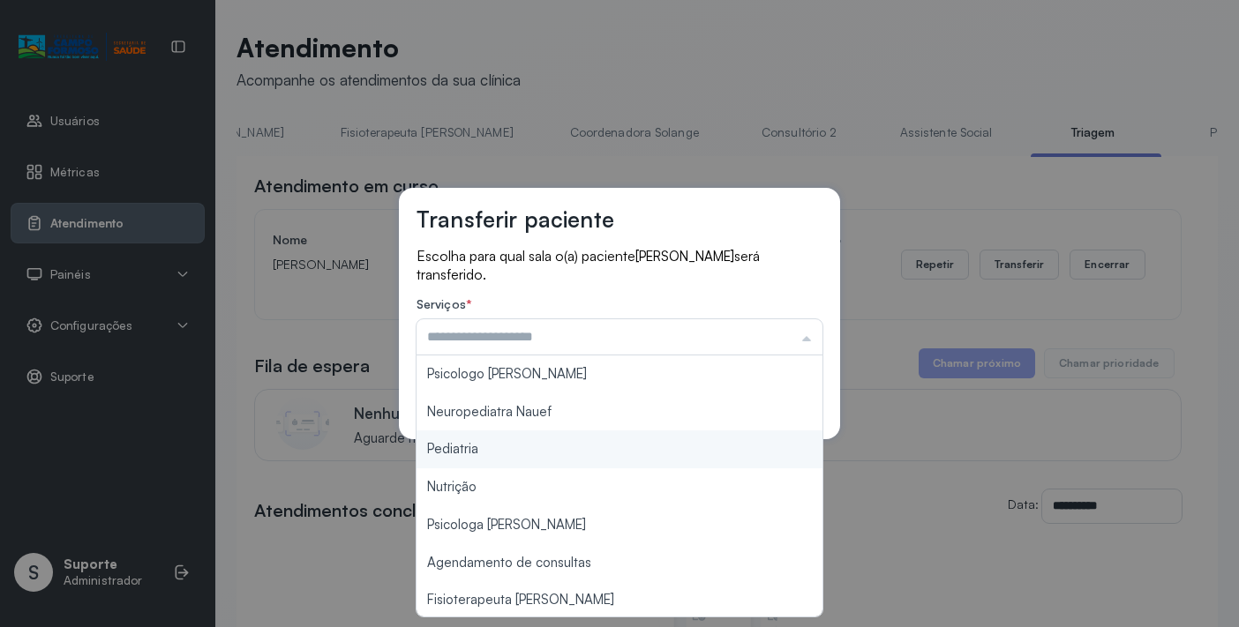
type input "*********"
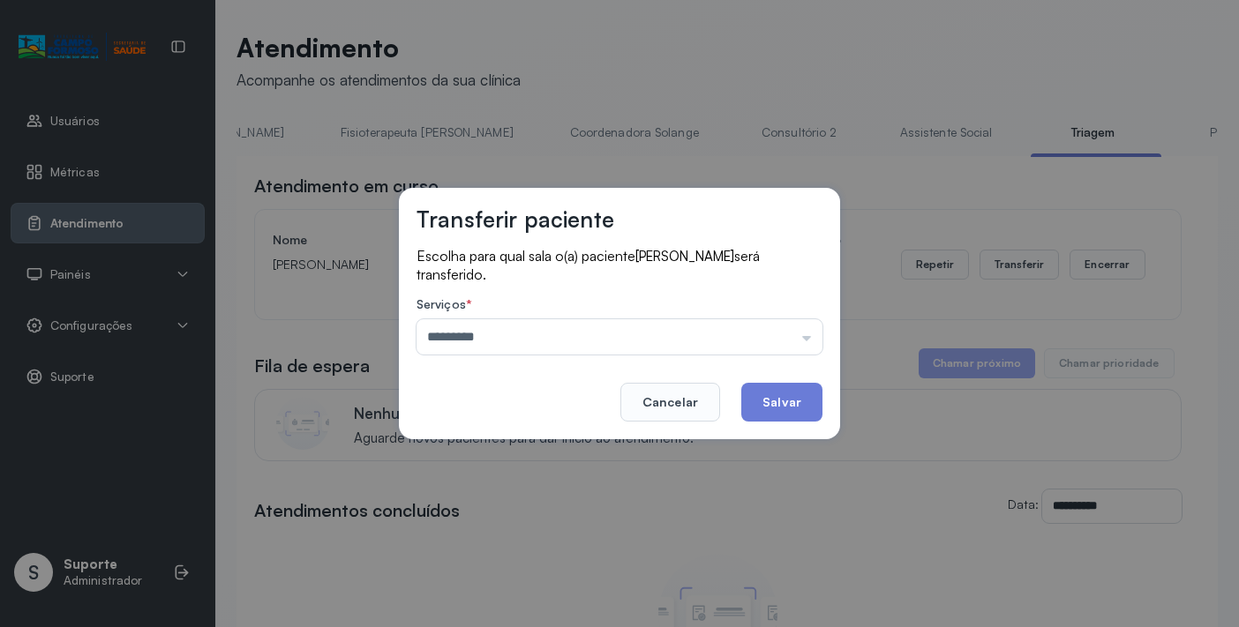
click at [522, 459] on div "Transferir paciente Escolha para qual sala o(a) paciente [PERSON_NAME] será tra…" at bounding box center [619, 313] width 1239 height 627
click at [783, 394] on button "Salvar" at bounding box center [781, 402] width 81 height 39
